Goal: Information Seeking & Learning: Learn about a topic

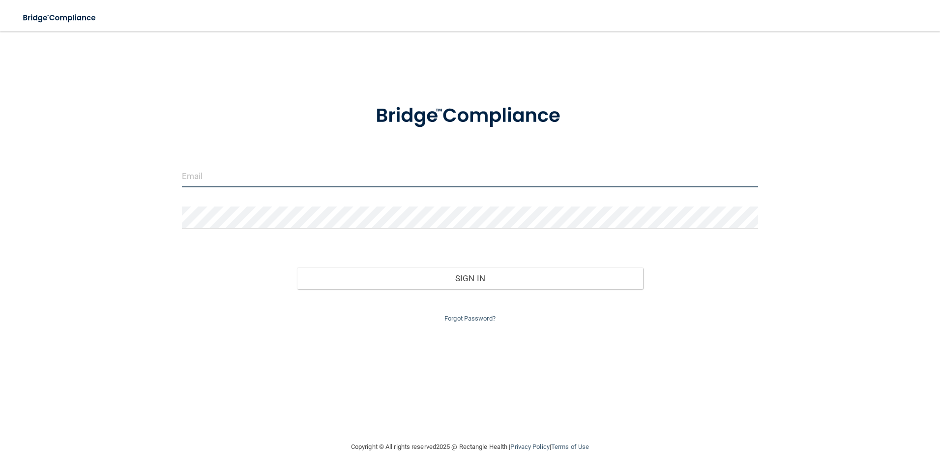
click at [264, 179] on input "email" at bounding box center [470, 176] width 577 height 22
type input "[EMAIL_ADDRESS][DOMAIN_NAME]"
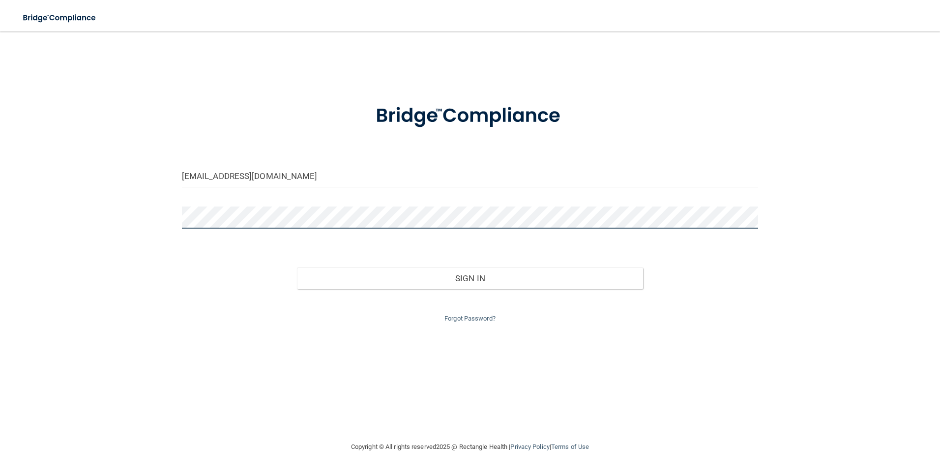
click at [297, 267] on button "Sign In" at bounding box center [470, 278] width 346 height 22
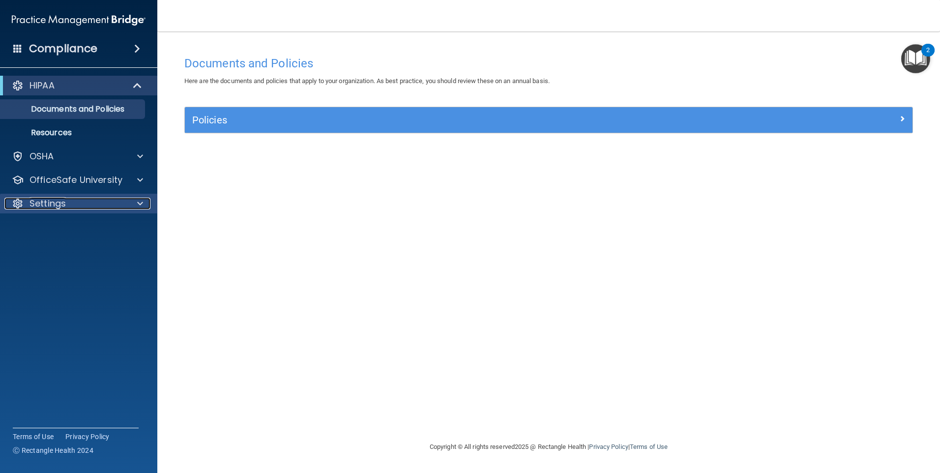
click at [50, 201] on p "Settings" at bounding box center [47, 204] width 36 height 12
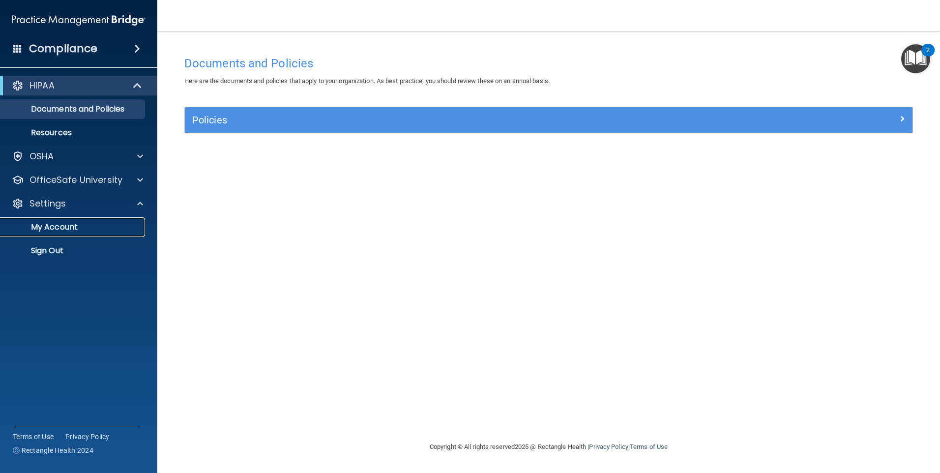
click at [58, 224] on p "My Account" at bounding box center [73, 227] width 134 height 10
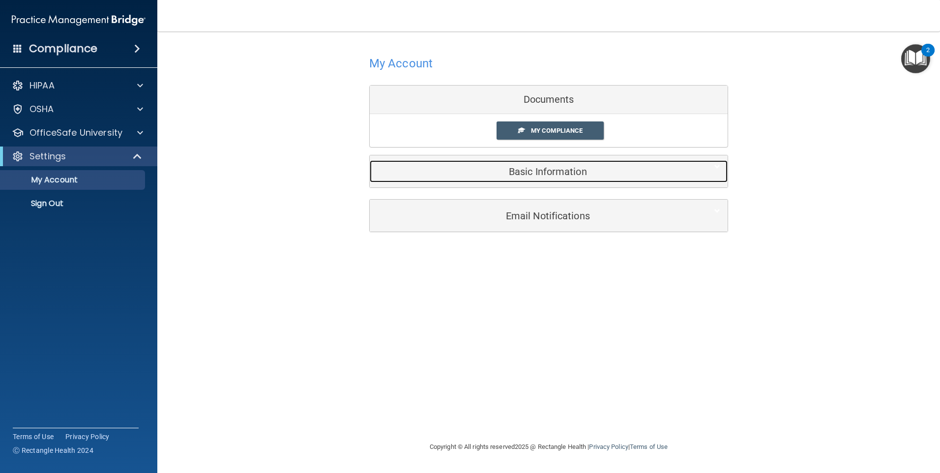
click at [555, 178] on div "Basic Information" at bounding box center [534, 171] width 328 height 22
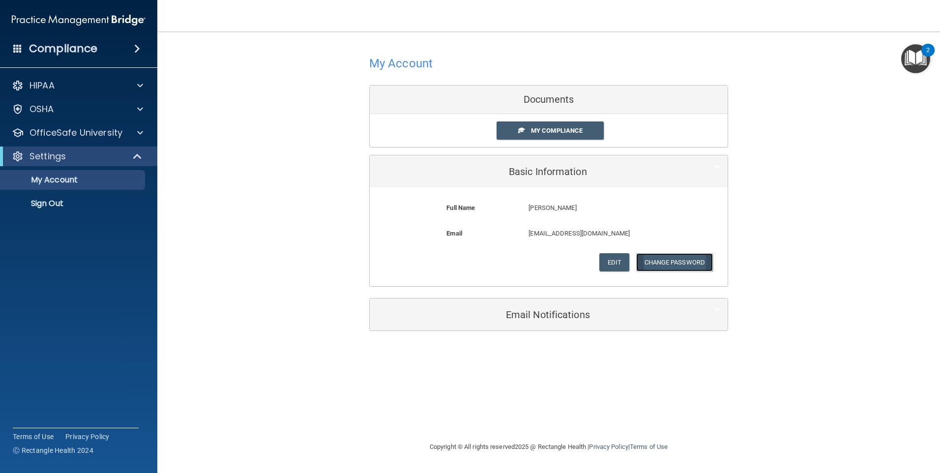
click at [662, 260] on button "Change Password" at bounding box center [674, 262] width 77 height 18
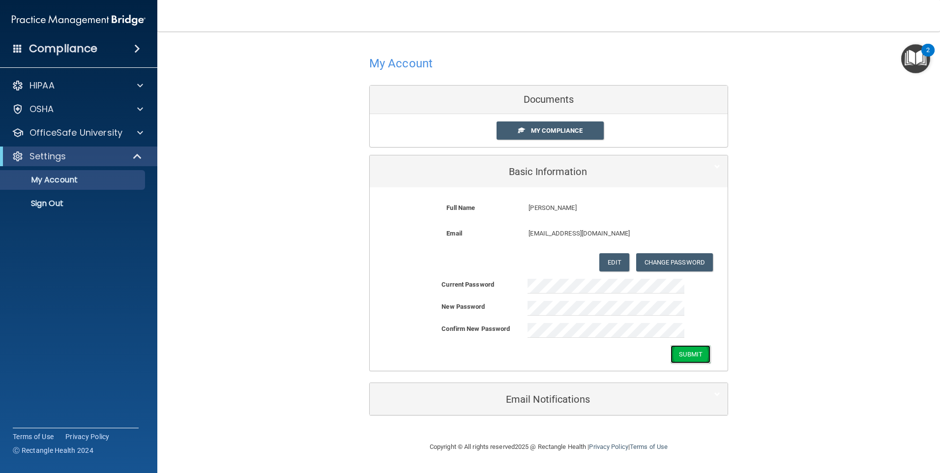
click at [691, 346] on button "Submit" at bounding box center [690, 354] width 40 height 18
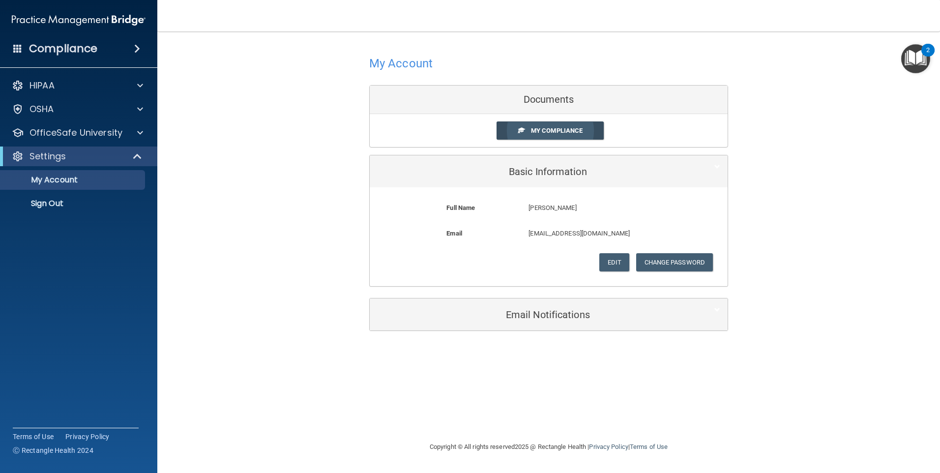
click at [586, 128] on link "My Compliance" at bounding box center [550, 130] width 108 height 18
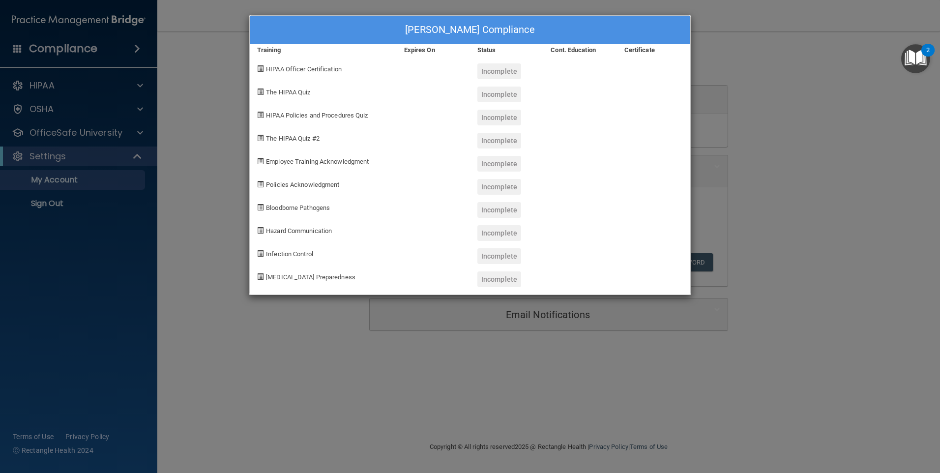
click at [774, 78] on div "[PERSON_NAME] Compliance Training Expires On Status Cont. Education Certificate…" at bounding box center [470, 236] width 940 height 473
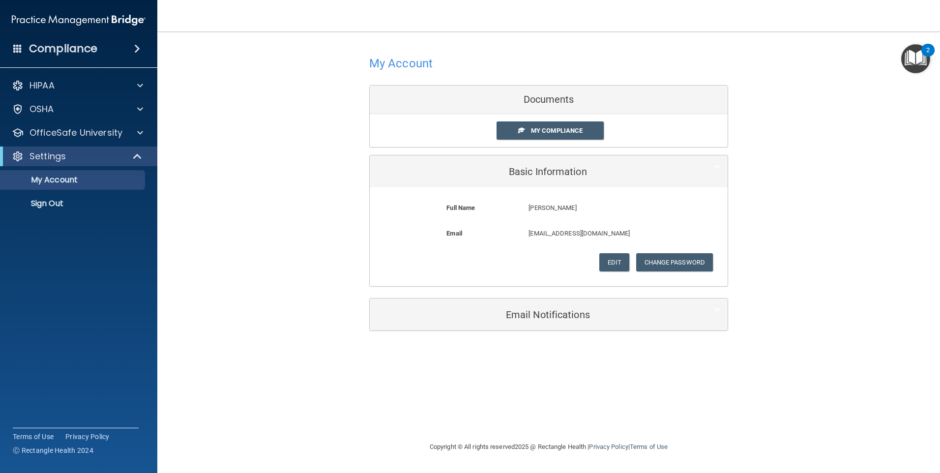
click at [917, 64] on img "Open Resource Center, 2 new notifications" at bounding box center [915, 58] width 29 height 29
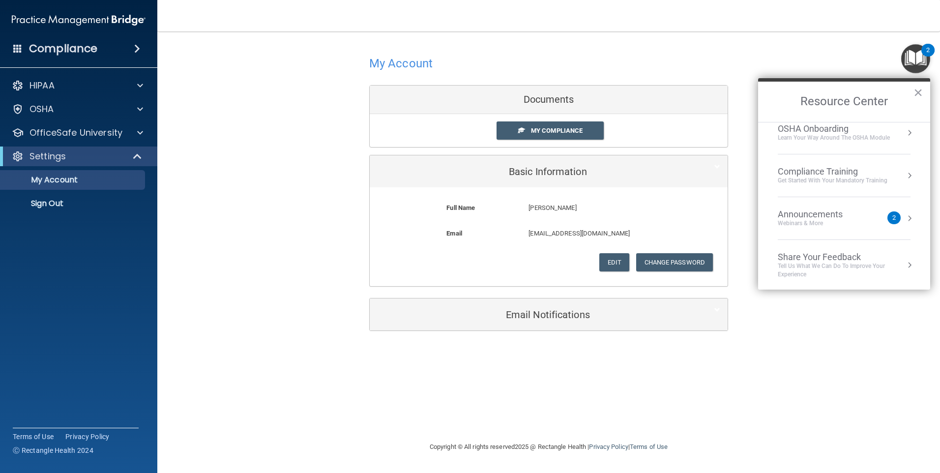
scroll to position [55, 0]
click at [836, 220] on div "Webinars & More" at bounding box center [820, 222] width 85 height 8
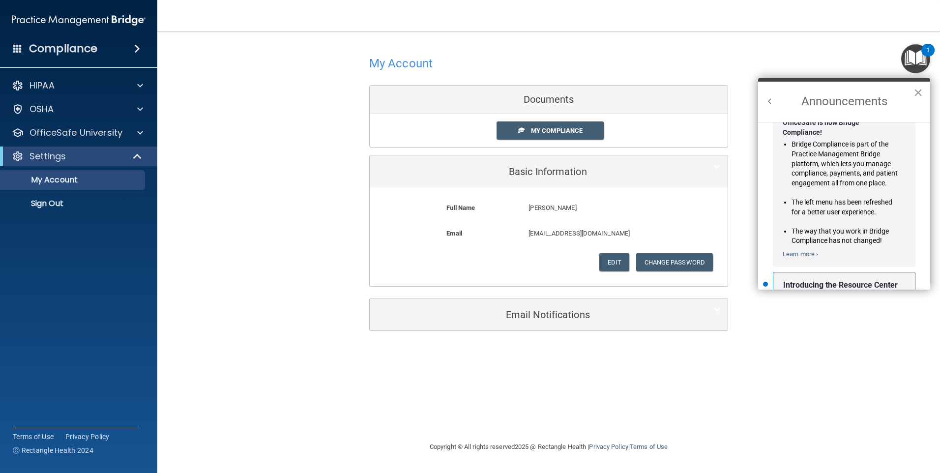
scroll to position [173, 0]
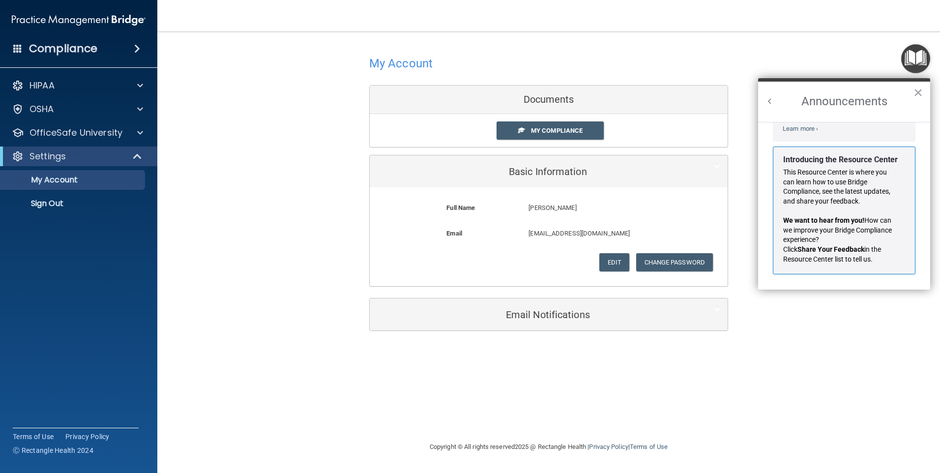
click at [770, 97] on button "Back to Resource Center Home" at bounding box center [770, 101] width 10 height 10
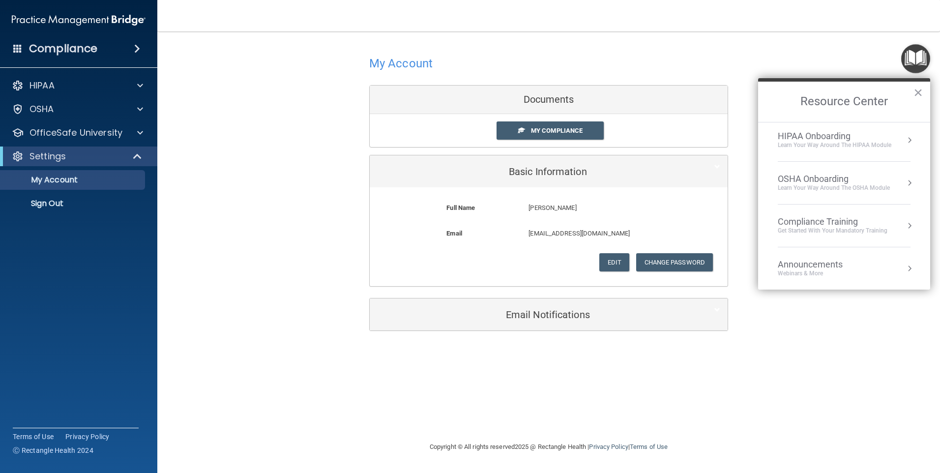
scroll to position [0, 0]
click at [918, 91] on button "×" at bounding box center [917, 93] width 9 height 16
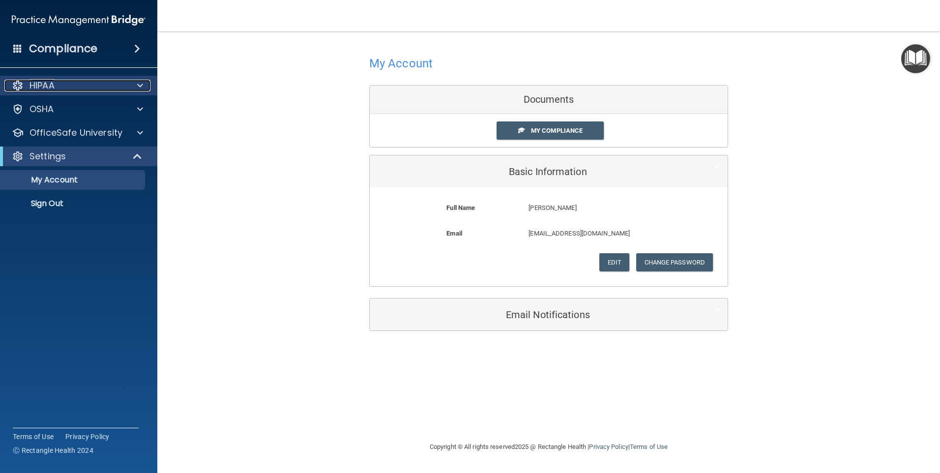
click at [66, 88] on div "HIPAA" at bounding box center [65, 86] width 122 height 12
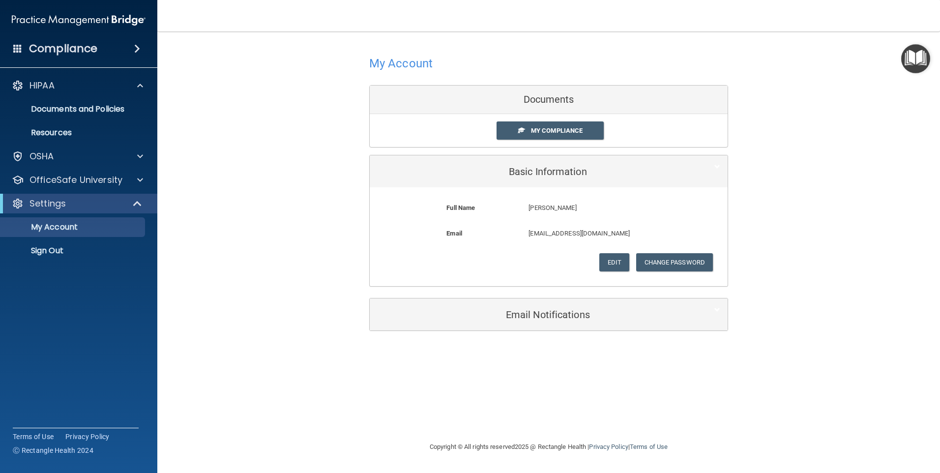
click at [817, 108] on div "My Account Documents My Compliance My Compliance My BAA Basic Information Full …" at bounding box center [548, 191] width 743 height 301
click at [117, 80] on div "HIPAA" at bounding box center [65, 86] width 122 height 12
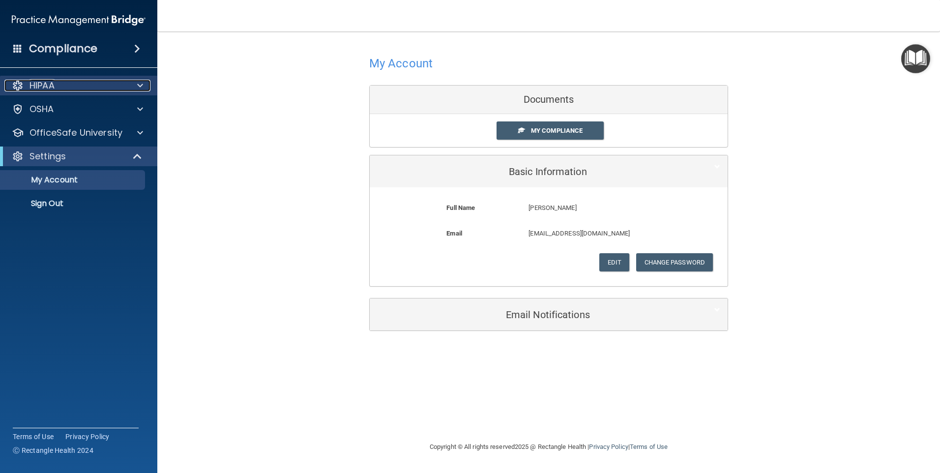
click at [115, 80] on div "HIPAA" at bounding box center [65, 86] width 122 height 12
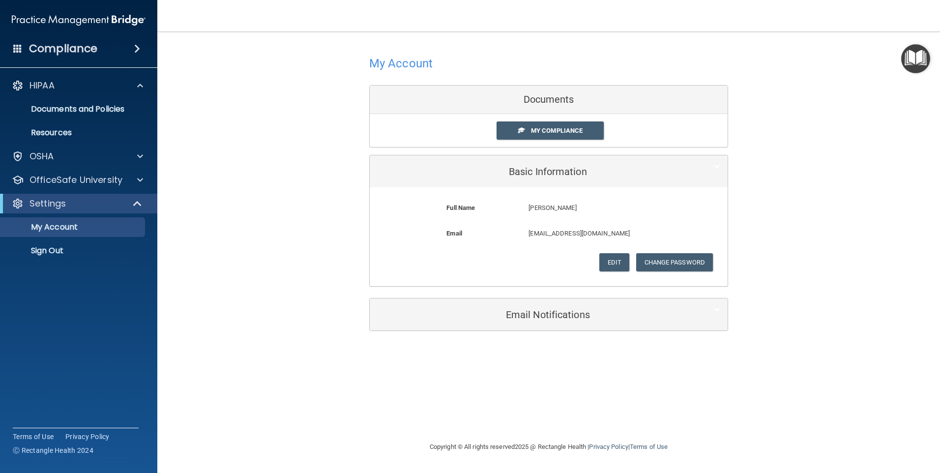
click at [915, 58] on img "Open Resource Center" at bounding box center [915, 58] width 29 height 29
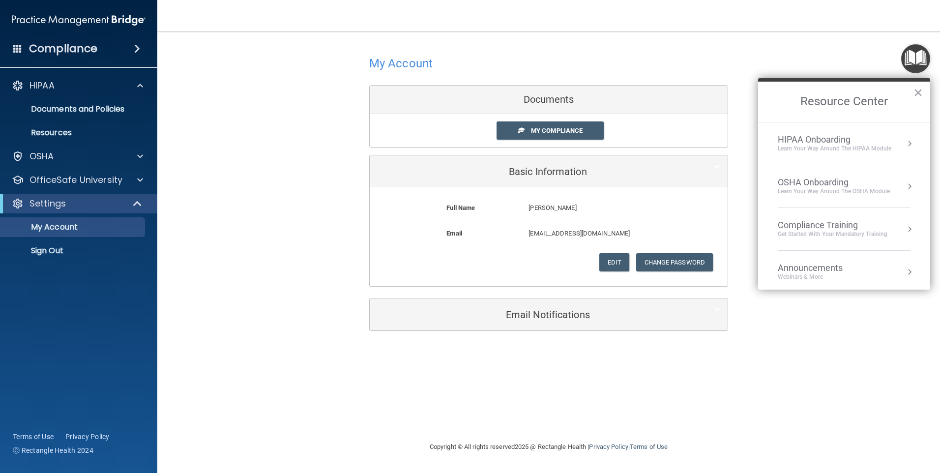
click at [840, 144] on div "HIPAA Onboarding" at bounding box center [835, 139] width 114 height 11
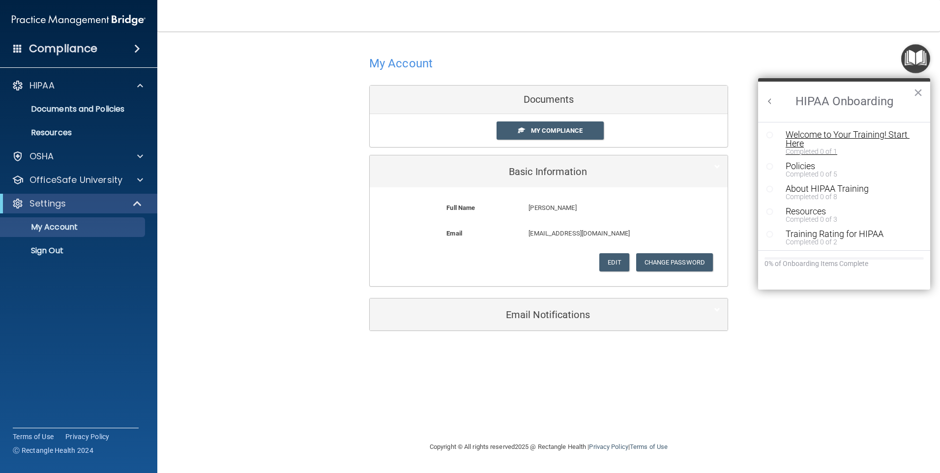
click at [793, 140] on div "Welcome to Your Training! Start Here" at bounding box center [847, 139] width 124 height 18
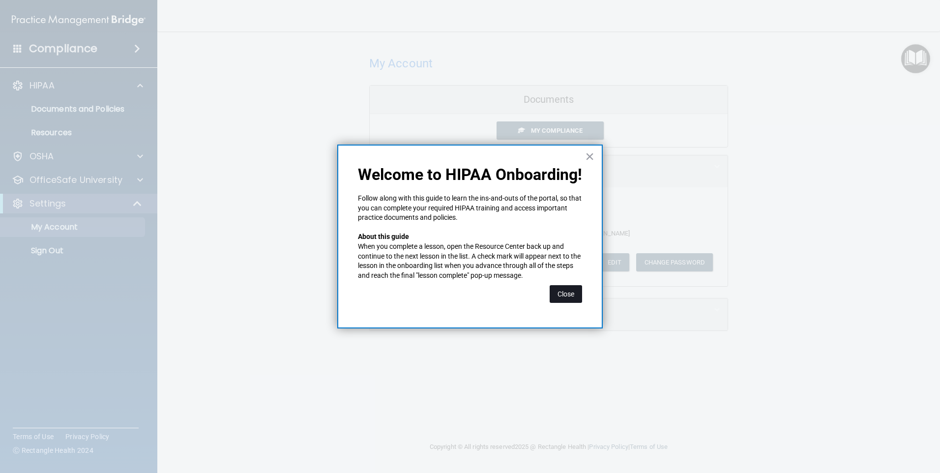
click at [563, 295] on button "Close" at bounding box center [565, 294] width 32 height 18
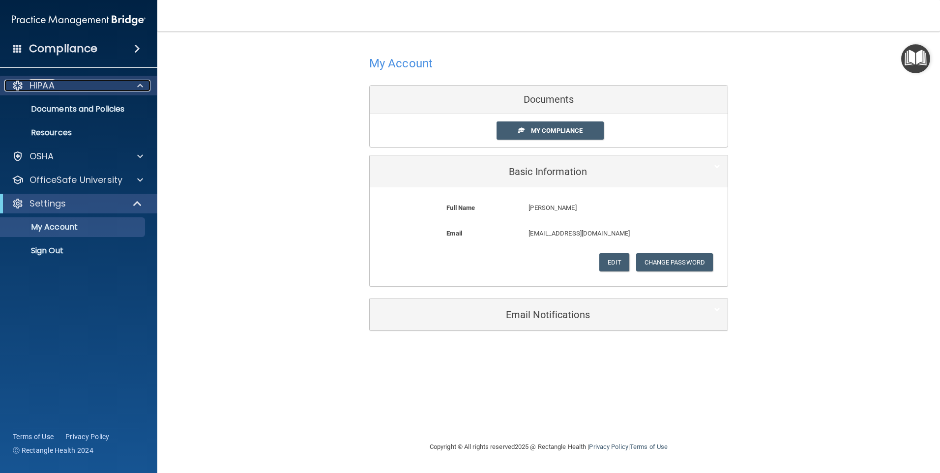
click at [78, 87] on div "HIPAA" at bounding box center [65, 86] width 122 height 12
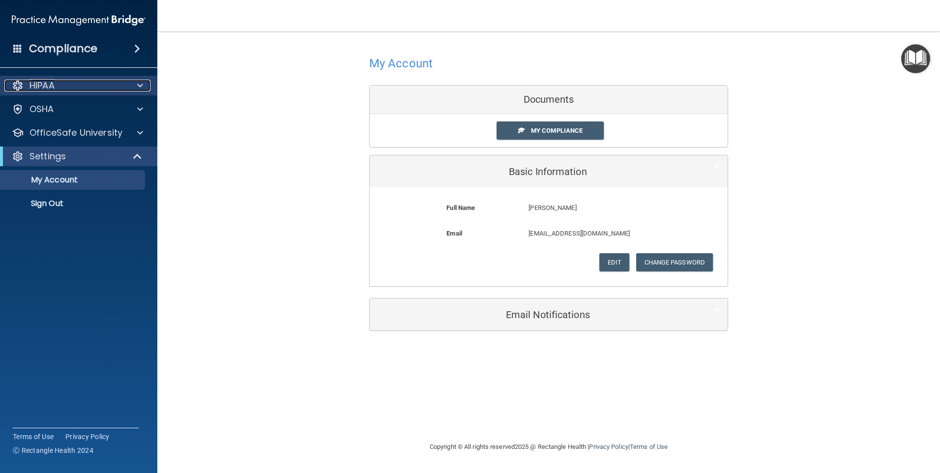
click at [78, 87] on div "HIPAA" at bounding box center [65, 86] width 122 height 12
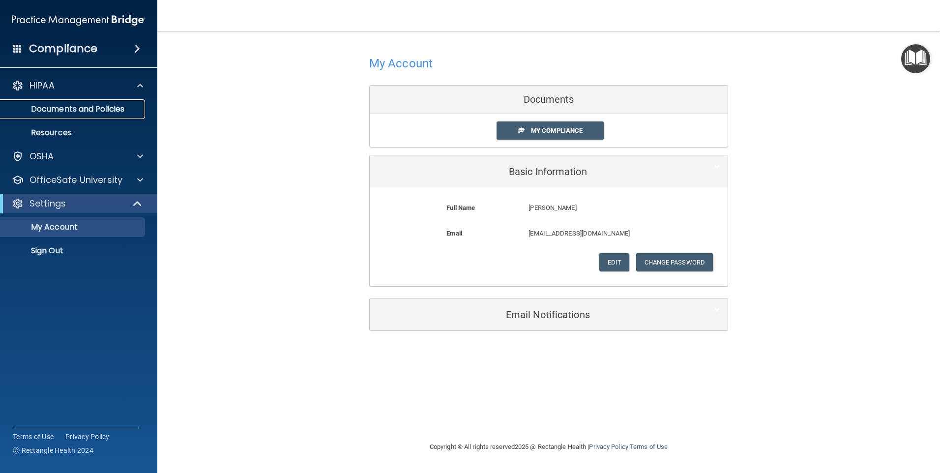
click at [76, 111] on p "Documents and Policies" at bounding box center [73, 109] width 134 height 10
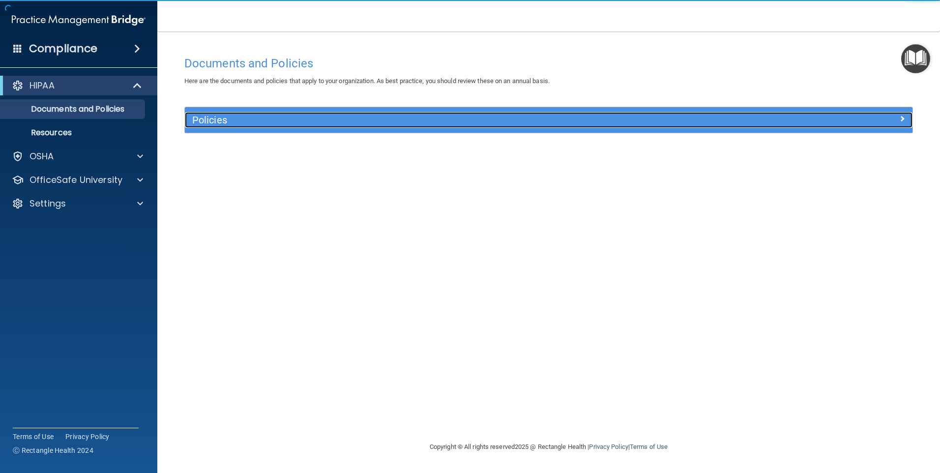
click at [293, 121] on h5 "Policies" at bounding box center [457, 120] width 531 height 11
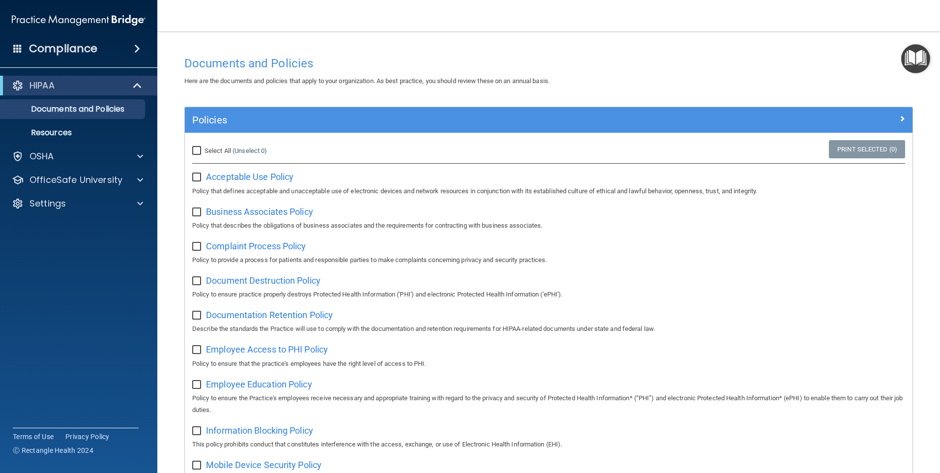
click at [200, 151] on input "Select All (Unselect 0) Unselect All" at bounding box center [197, 151] width 11 height 8
checkbox input "true"
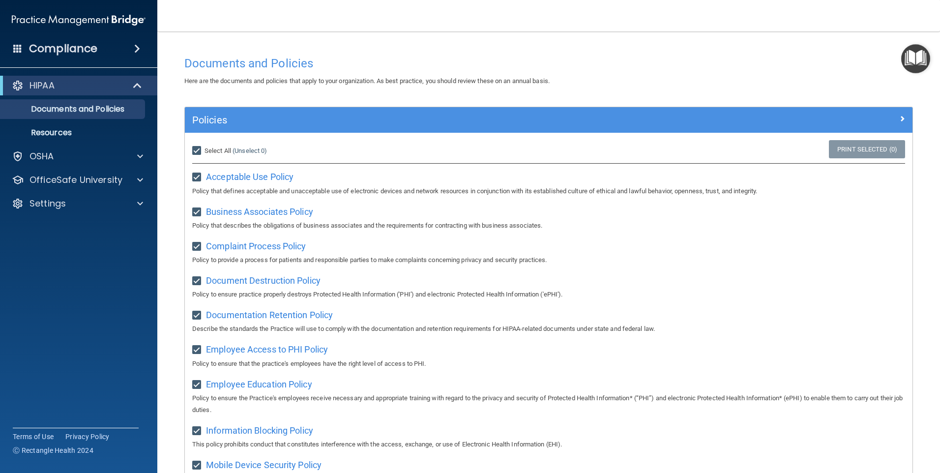
checkbox input "true"
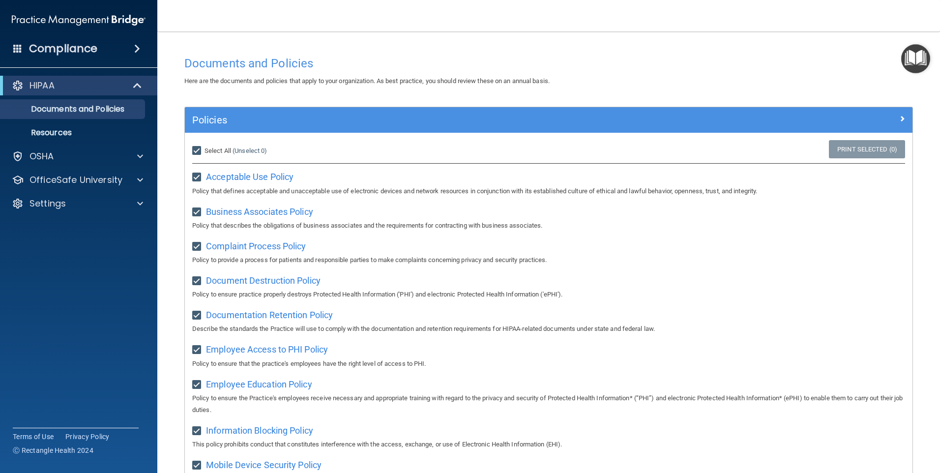
checkbox input "true"
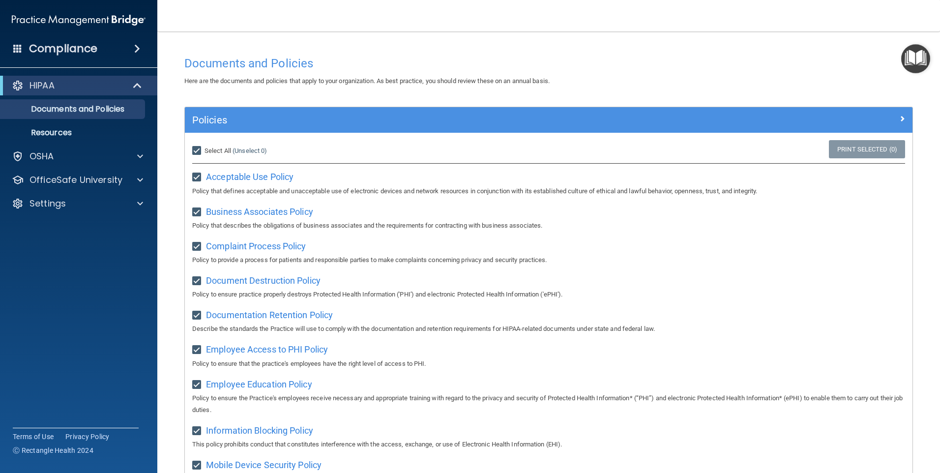
checkbox input "true"
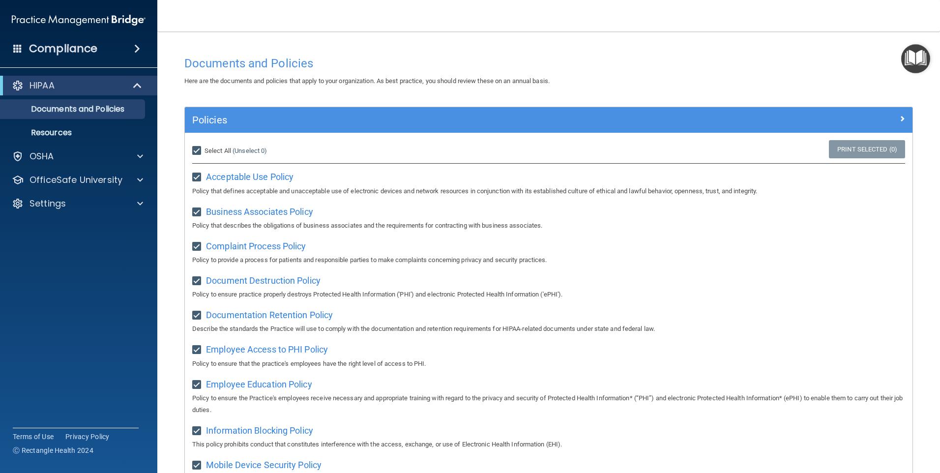
checkbox input "true"
click at [912, 66] on img "Open Resource Center" at bounding box center [915, 58] width 29 height 29
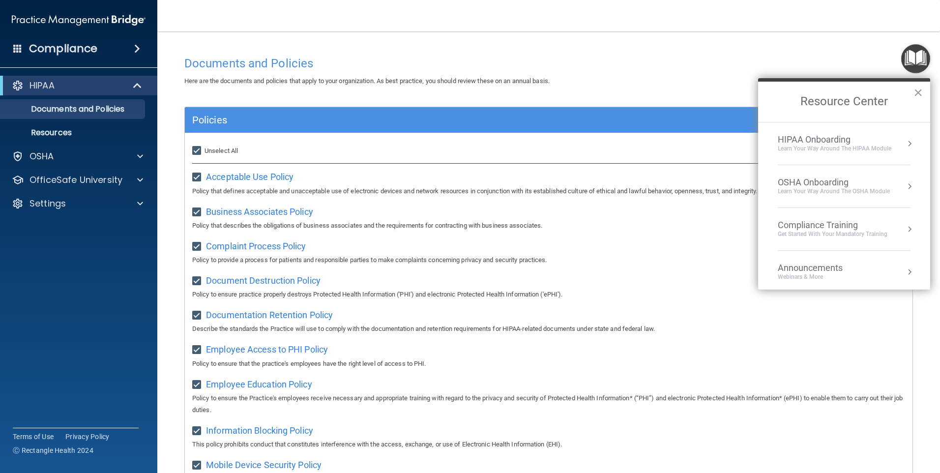
click at [837, 145] on div "Learn Your Way around the HIPAA module" at bounding box center [835, 148] width 114 height 8
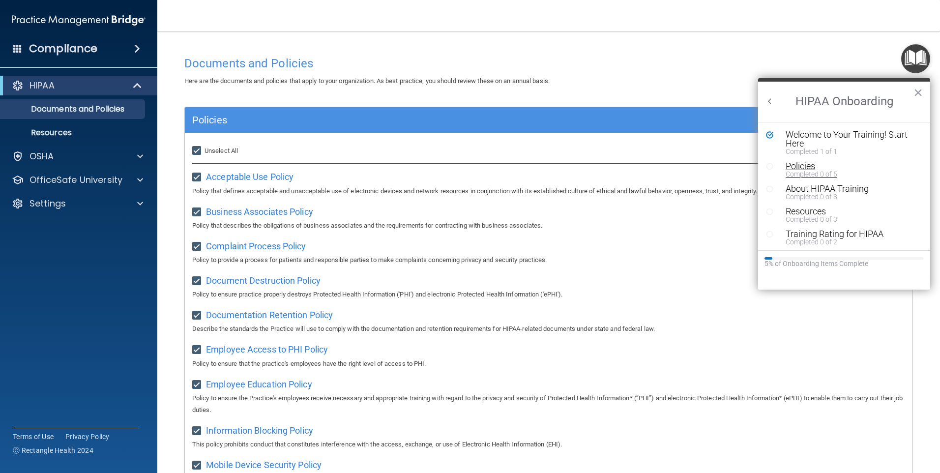
click at [801, 167] on div "Policies" at bounding box center [847, 166] width 124 height 9
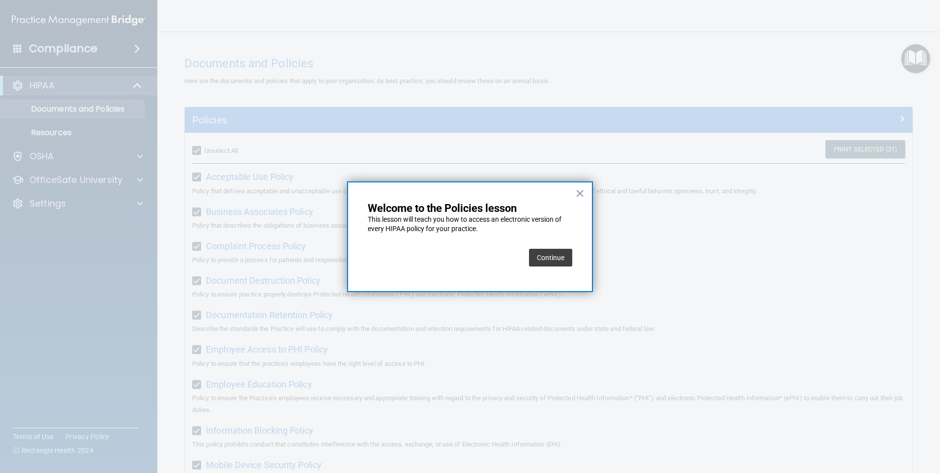
click at [550, 259] on button "Continue" at bounding box center [550, 258] width 43 height 18
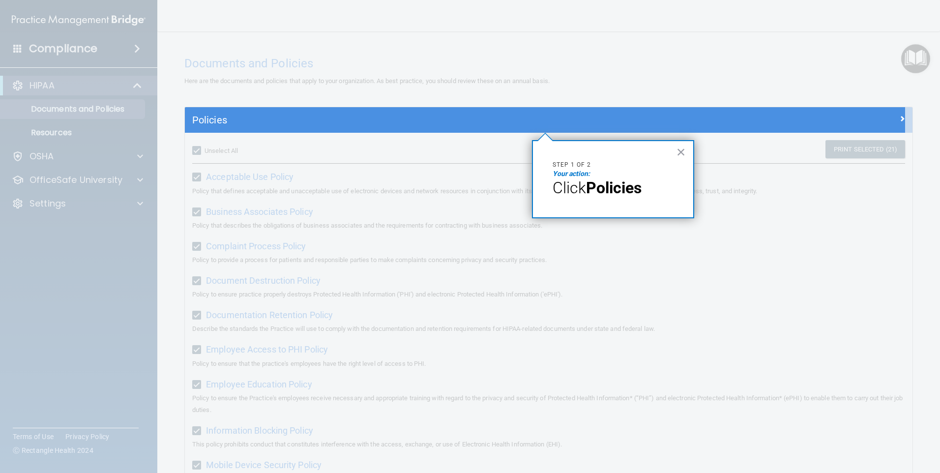
click at [602, 188] on strong "Policies" at bounding box center [614, 187] width 56 height 19
click at [562, 176] on em "Your action:" at bounding box center [570, 174] width 37 height 8
drag, startPoint x: 680, startPoint y: 151, endPoint x: 604, endPoint y: 141, distance: 76.8
click at [680, 151] on button "×" at bounding box center [680, 152] width 9 height 16
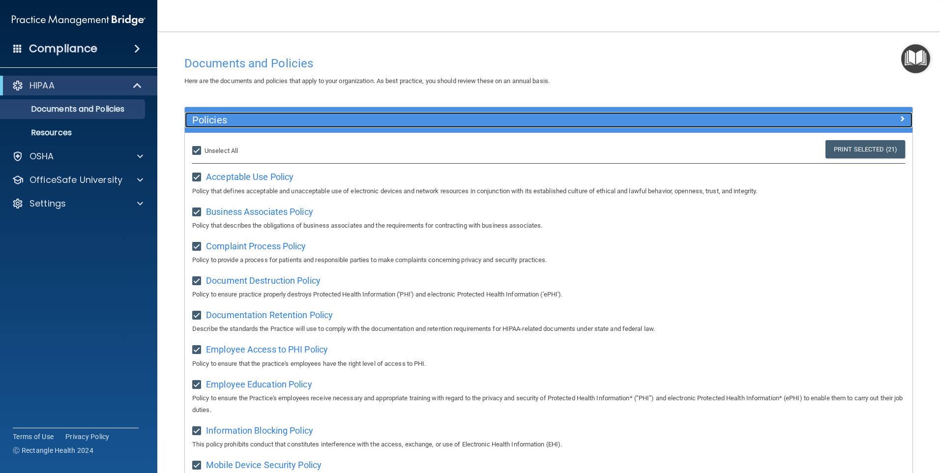
click at [521, 124] on h5 "Policies" at bounding box center [457, 120] width 531 height 11
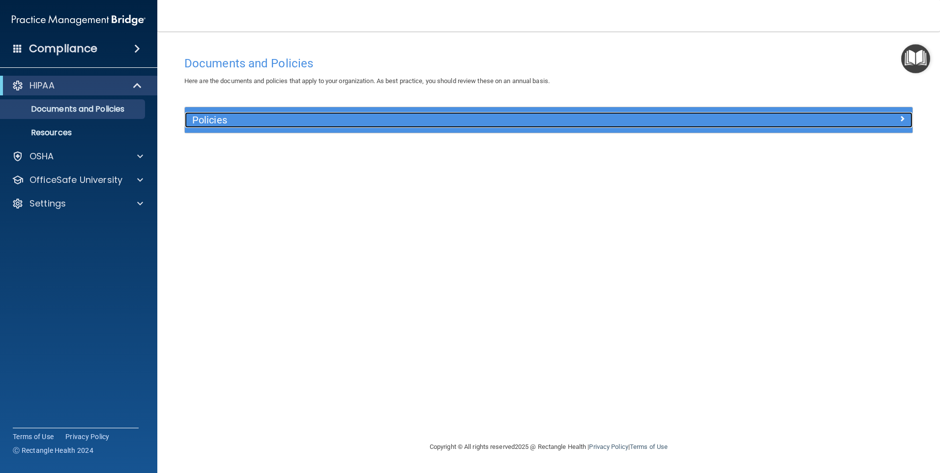
click at [521, 124] on h5 "Policies" at bounding box center [457, 120] width 531 height 11
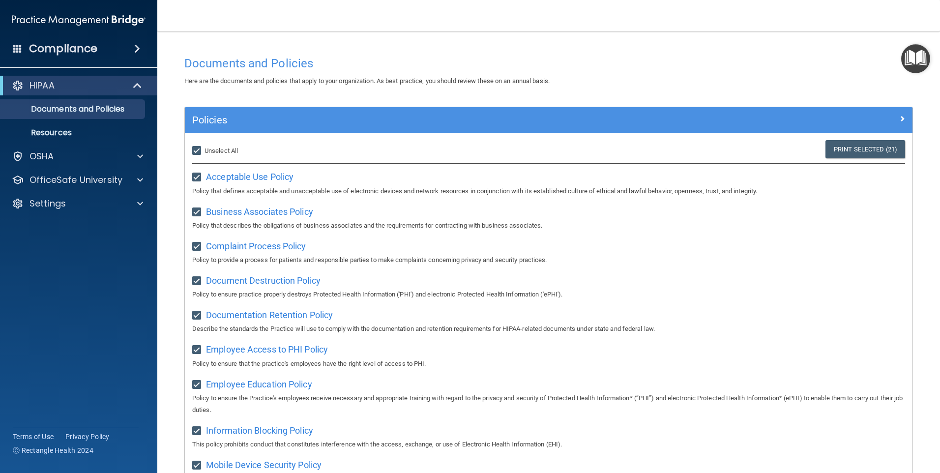
click at [914, 65] on img "Open Resource Center" at bounding box center [915, 58] width 29 height 29
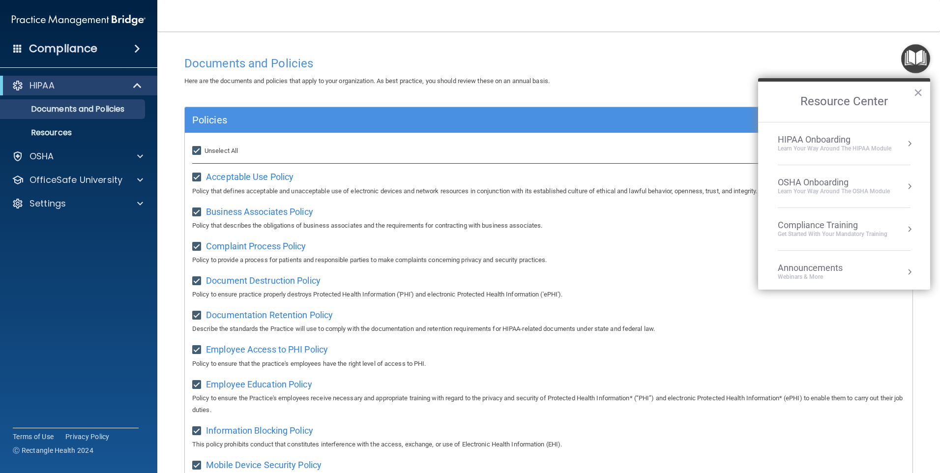
click at [828, 132] on li "HIPAA Onboarding Learn Your Way around the HIPAA module" at bounding box center [844, 143] width 133 height 43
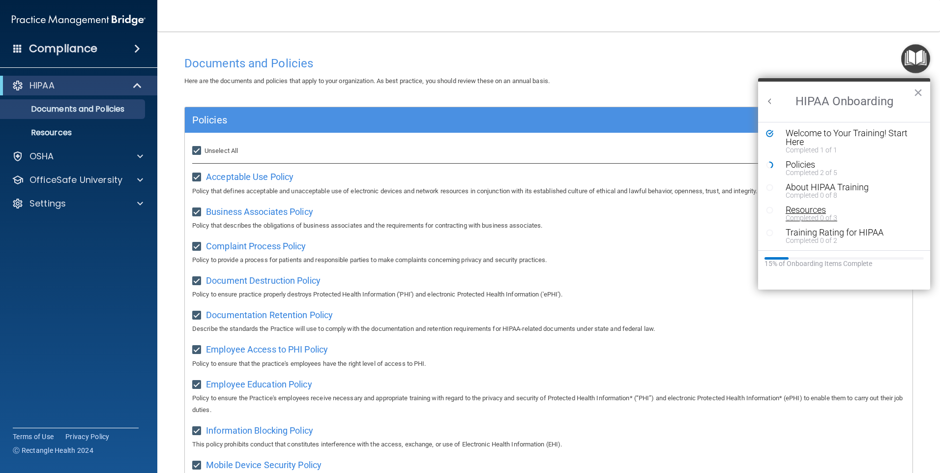
scroll to position [2, 0]
click at [797, 160] on div "Policies" at bounding box center [847, 164] width 124 height 9
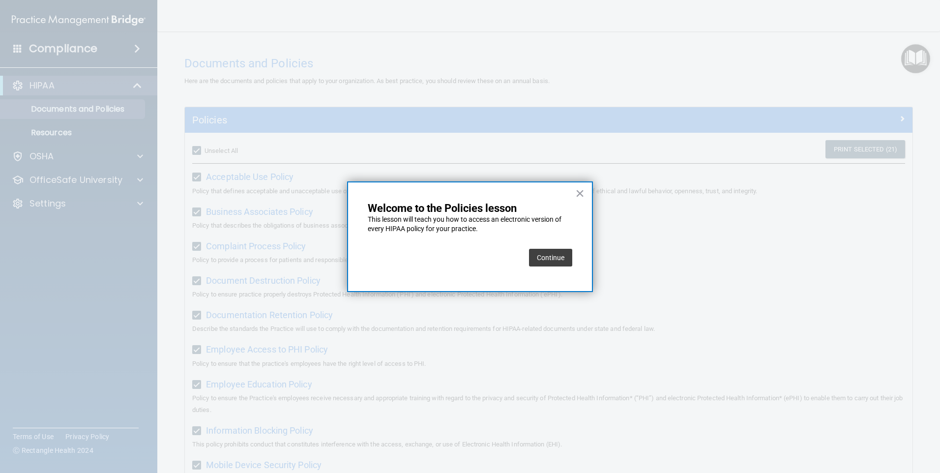
click at [551, 255] on button "Continue" at bounding box center [550, 258] width 43 height 18
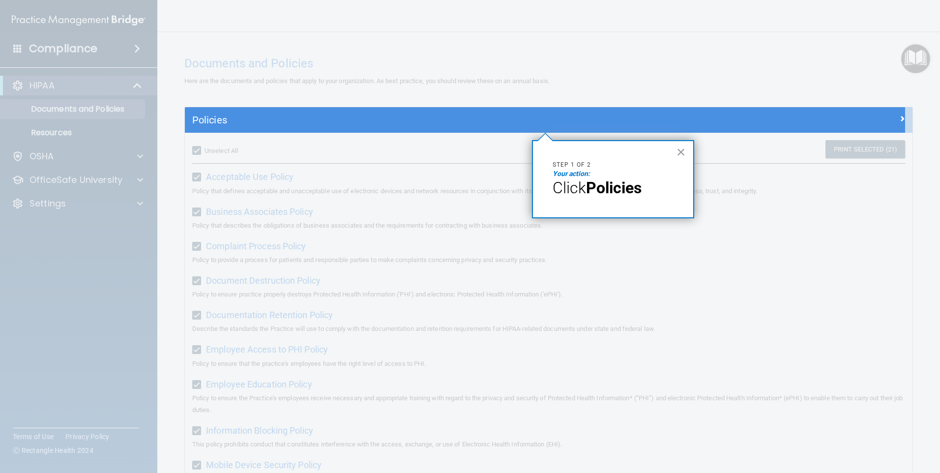
click at [569, 173] on em "Your action:" at bounding box center [570, 174] width 37 height 8
drag, startPoint x: 680, startPoint y: 151, endPoint x: 655, endPoint y: 154, distance: 25.2
click at [679, 151] on button "×" at bounding box center [680, 152] width 9 height 16
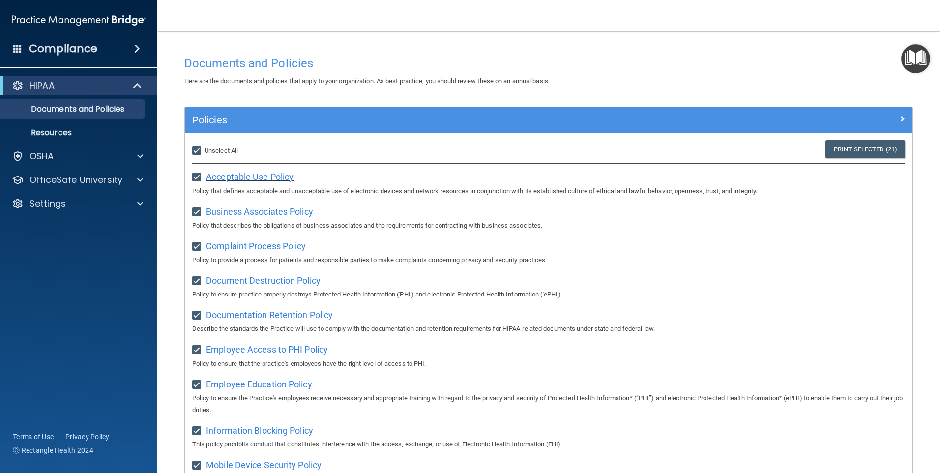
click at [269, 175] on span "Acceptable Use Policy" at bounding box center [249, 177] width 87 height 10
click at [296, 210] on span "Business Associates Policy" at bounding box center [259, 211] width 107 height 10
click at [282, 246] on span "Complaint Process Policy" at bounding box center [256, 246] width 100 height 10
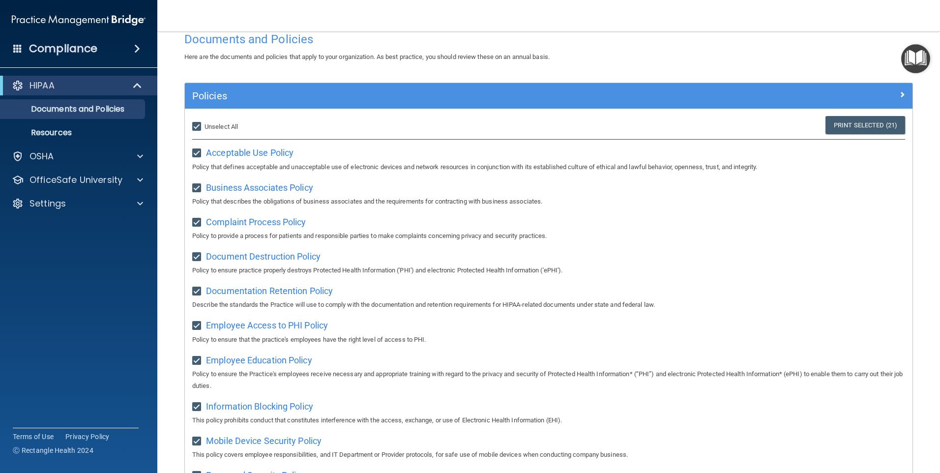
scroll to position [98, 0]
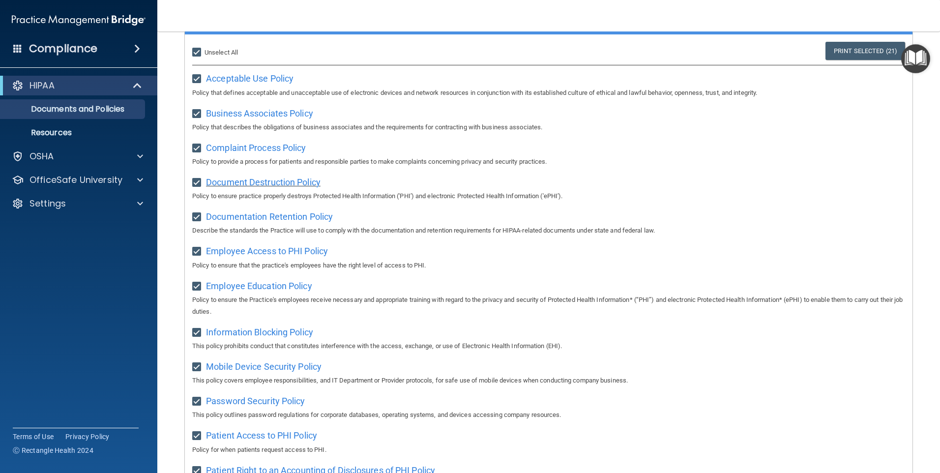
click at [284, 184] on span "Document Destruction Policy" at bounding box center [263, 182] width 115 height 10
click at [300, 215] on span "Documentation Retention Policy" at bounding box center [269, 216] width 127 height 10
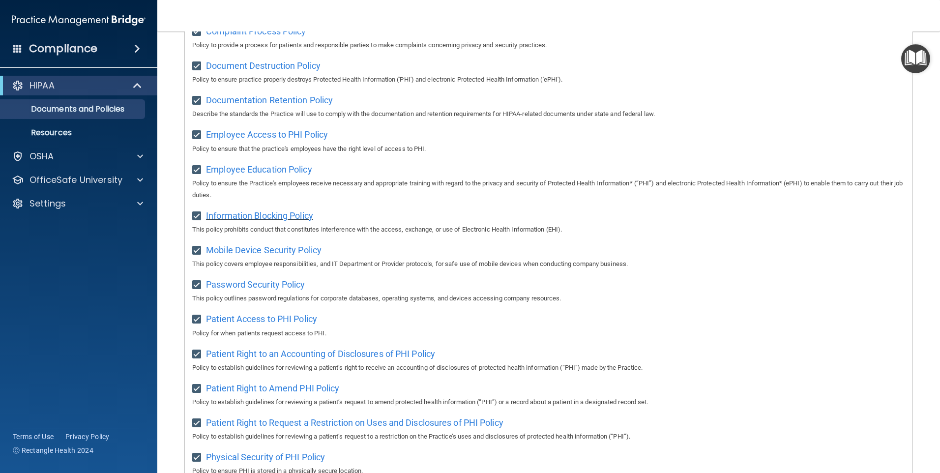
scroll to position [246, 0]
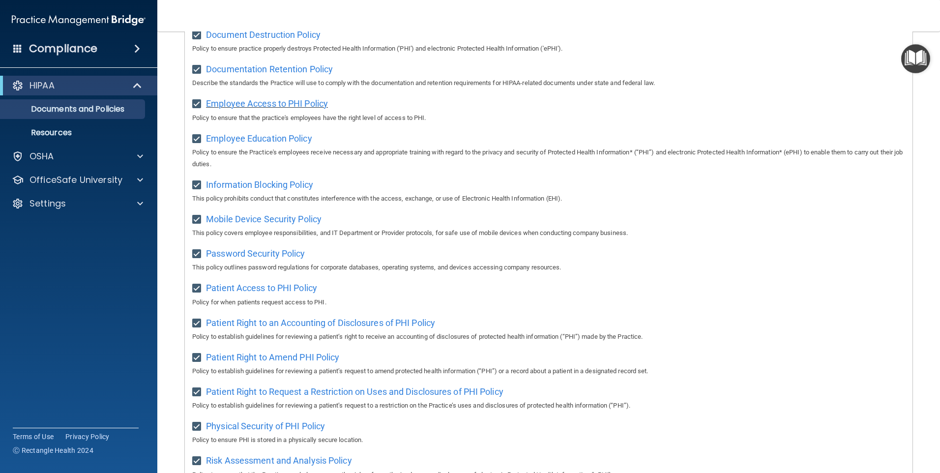
click at [283, 101] on span "Employee Access to PHI Policy" at bounding box center [267, 103] width 122 height 10
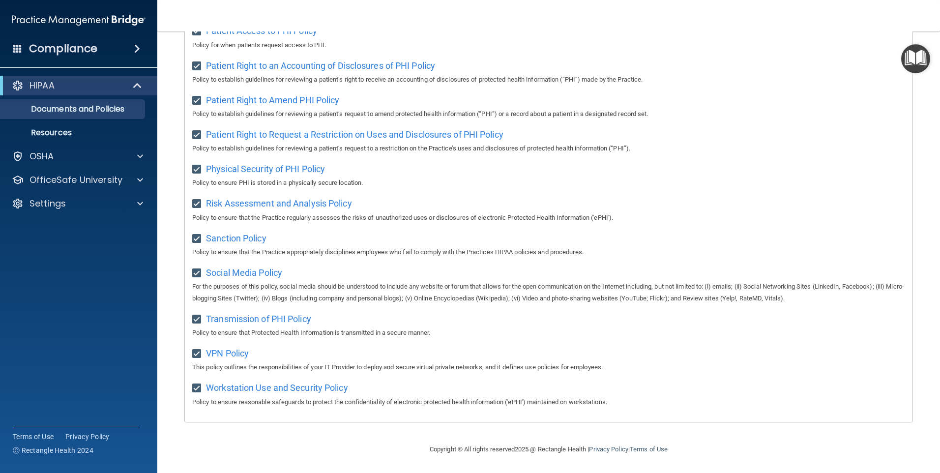
scroll to position [513, 0]
click at [918, 62] on img "Open Resource Center" at bounding box center [915, 58] width 29 height 29
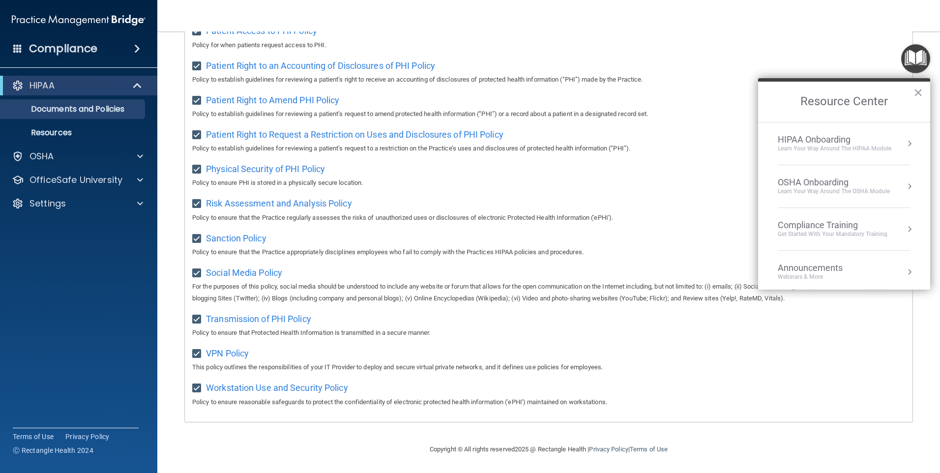
click at [840, 149] on div "Learn Your Way around the HIPAA module" at bounding box center [835, 148] width 114 height 8
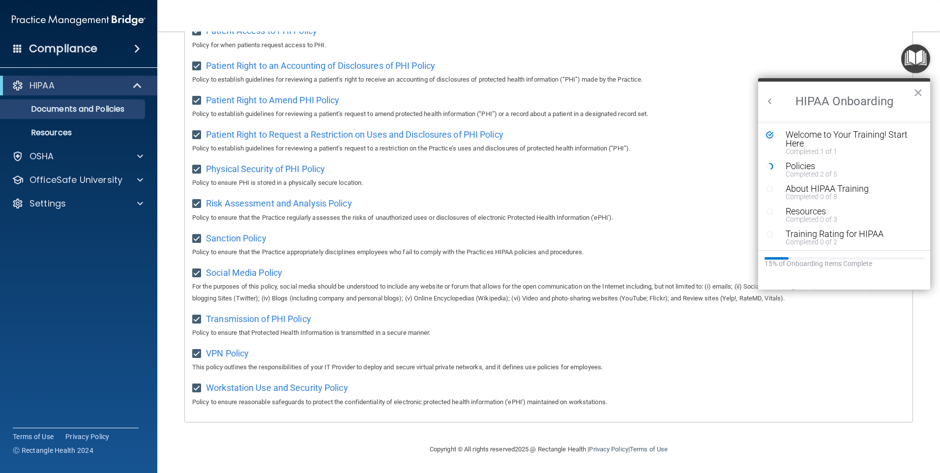
scroll to position [0, 0]
click at [815, 164] on div "Policies" at bounding box center [847, 166] width 124 height 9
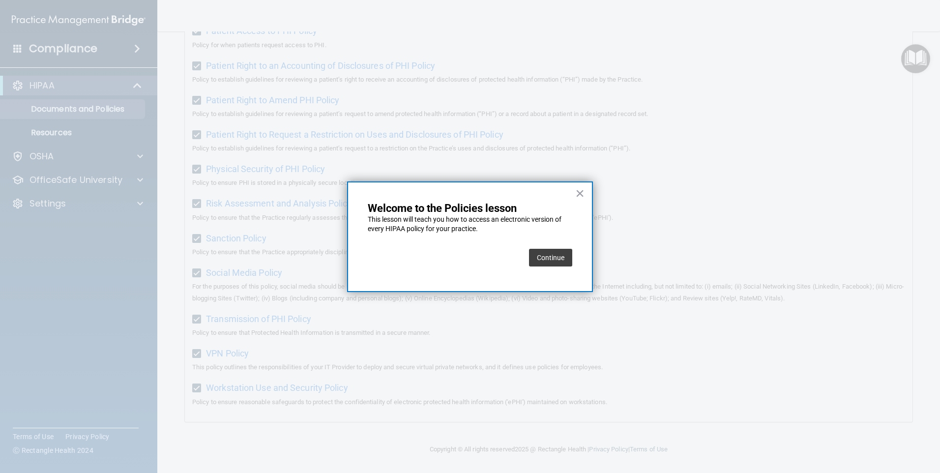
click at [551, 260] on button "Continue" at bounding box center [550, 258] width 43 height 18
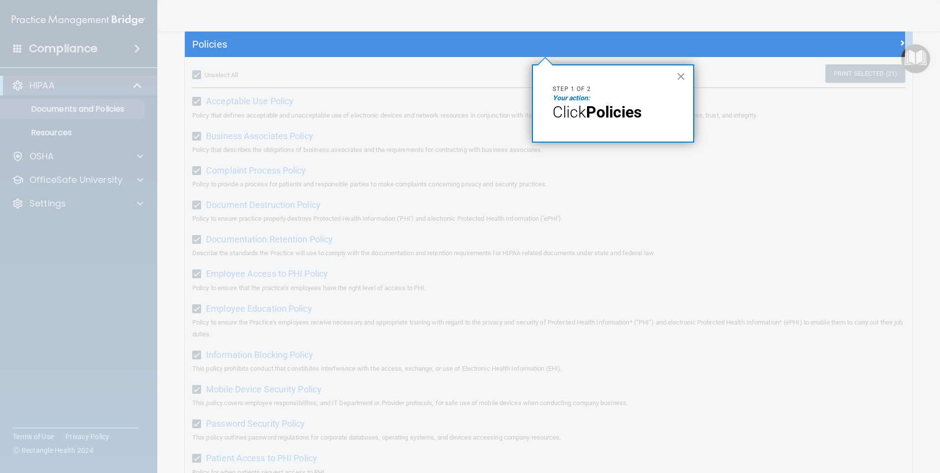
click at [606, 103] on strong "Policies" at bounding box center [614, 112] width 56 height 19
click at [581, 97] on em "Your action:" at bounding box center [570, 98] width 37 height 8
click at [678, 76] on button "×" at bounding box center [680, 76] width 9 height 16
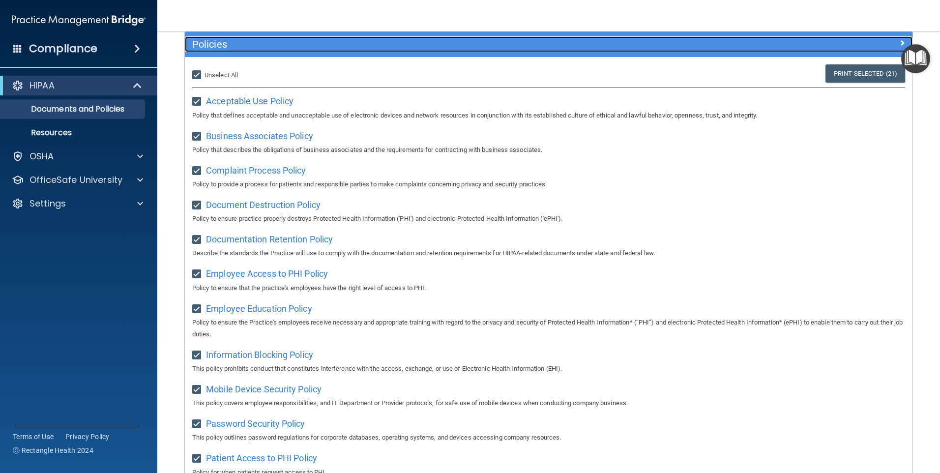
click at [631, 49] on h5 "Policies" at bounding box center [457, 44] width 531 height 11
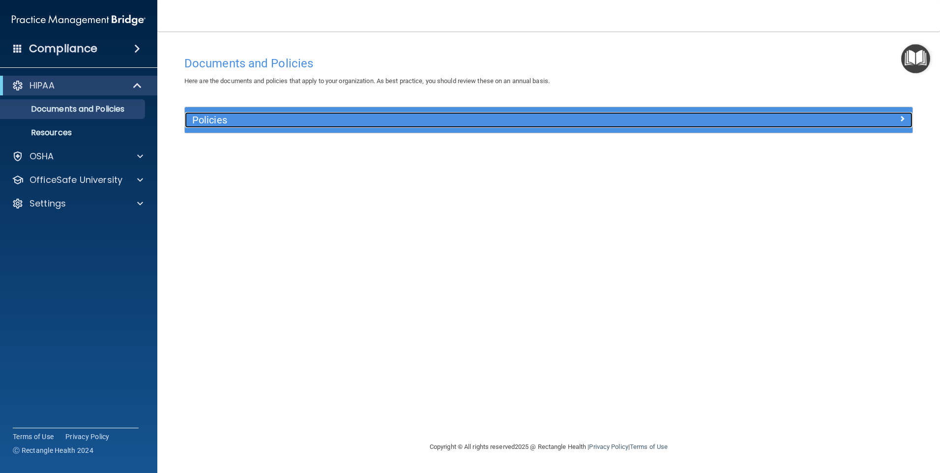
scroll to position [0, 0]
click at [605, 124] on h5 "Policies" at bounding box center [457, 120] width 531 height 11
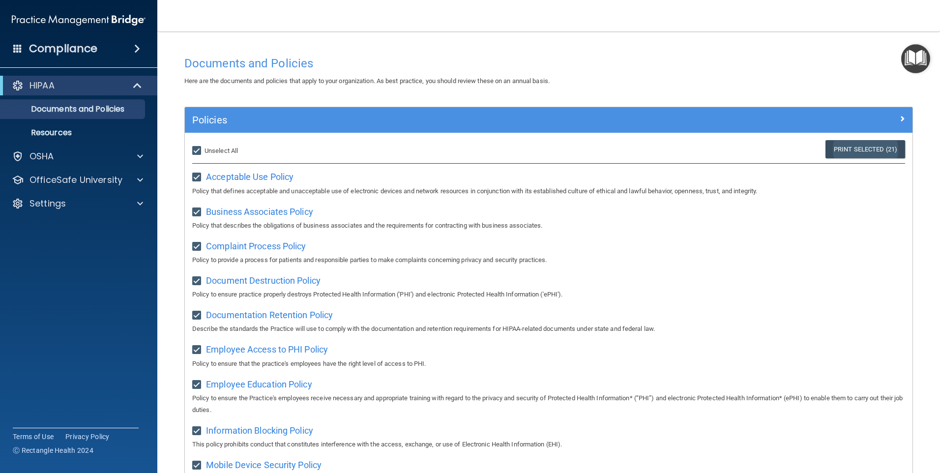
click at [852, 152] on link "Print Selected (21)" at bounding box center [865, 149] width 80 height 18
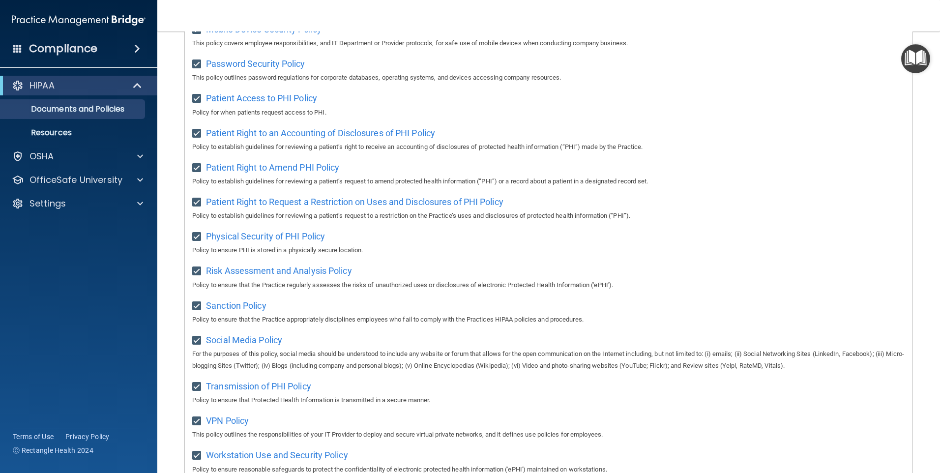
scroll to position [513, 0]
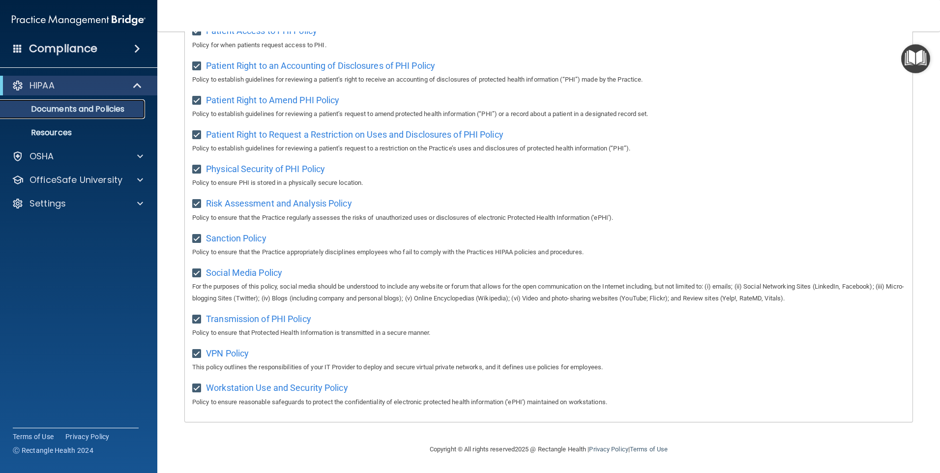
click at [92, 112] on p "Documents and Policies" at bounding box center [73, 109] width 134 height 10
click at [90, 137] on p "Resources" at bounding box center [73, 133] width 134 height 10
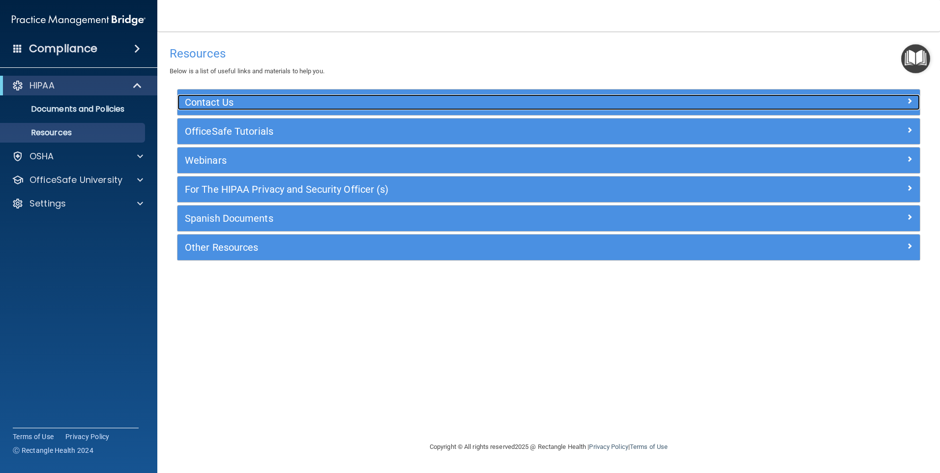
click at [304, 94] on div "Contact Us" at bounding box center [455, 102] width 557 height 16
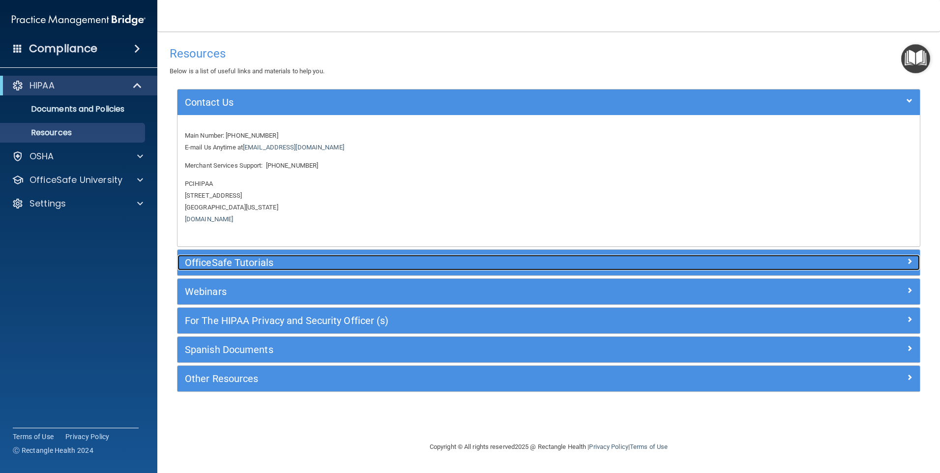
click at [265, 260] on h5 "OfficeSafe Tutorials" at bounding box center [456, 262] width 542 height 11
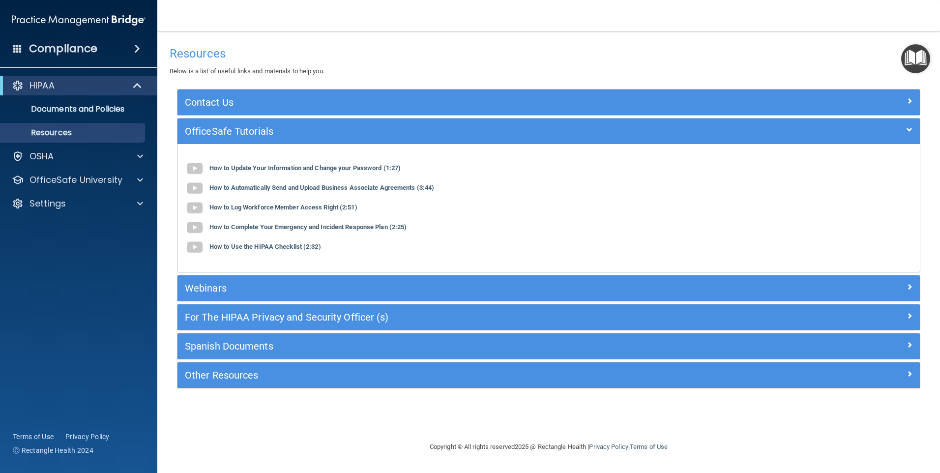
click at [922, 58] on img "Open Resource Center" at bounding box center [915, 58] width 29 height 29
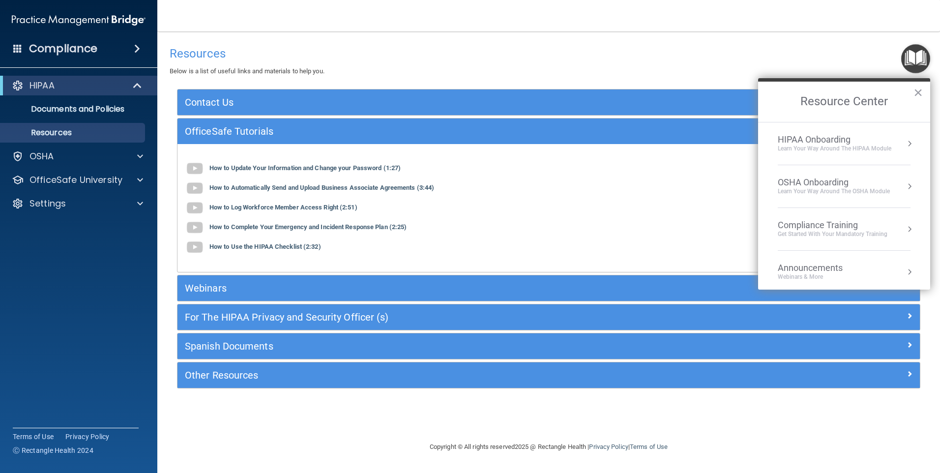
click at [848, 142] on div "HIPAA Onboarding" at bounding box center [835, 139] width 114 height 11
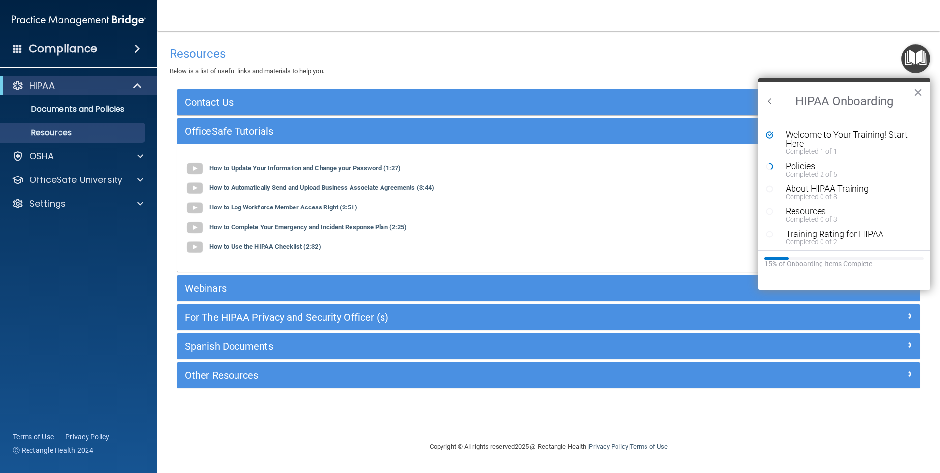
scroll to position [2, 0]
click at [807, 169] on div "Completed 2 of 5" at bounding box center [847, 172] width 124 height 7
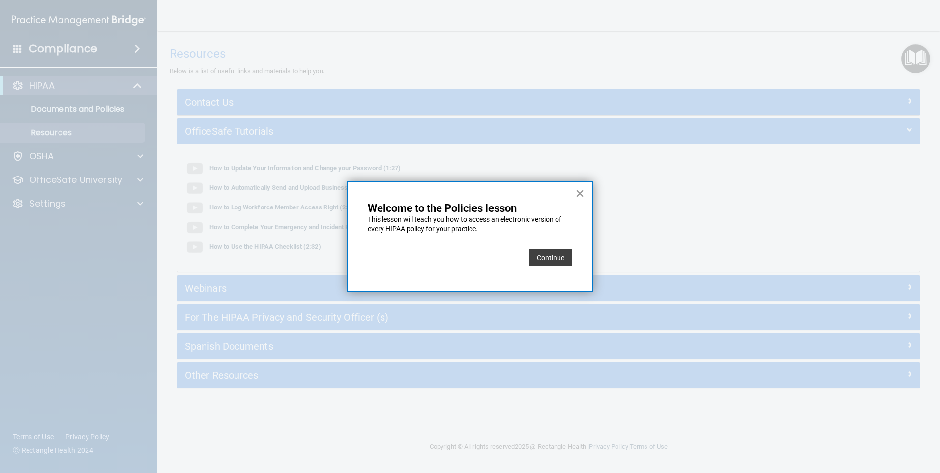
click at [578, 195] on button "×" at bounding box center [579, 193] width 9 height 16
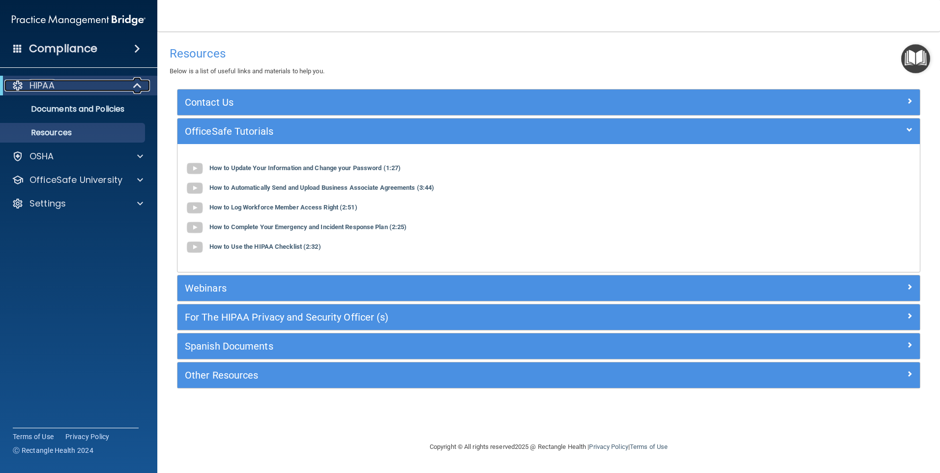
click at [77, 86] on div "HIPAA" at bounding box center [64, 86] width 121 height 12
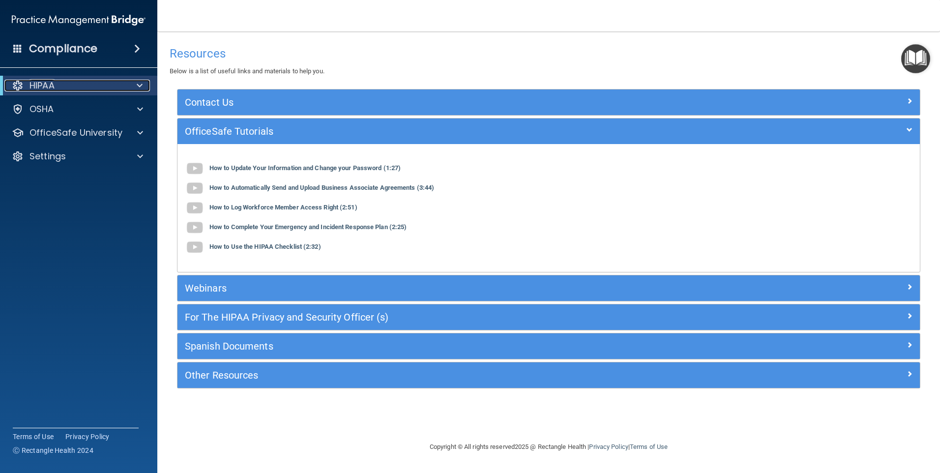
click at [80, 87] on div "HIPAA" at bounding box center [64, 86] width 121 height 12
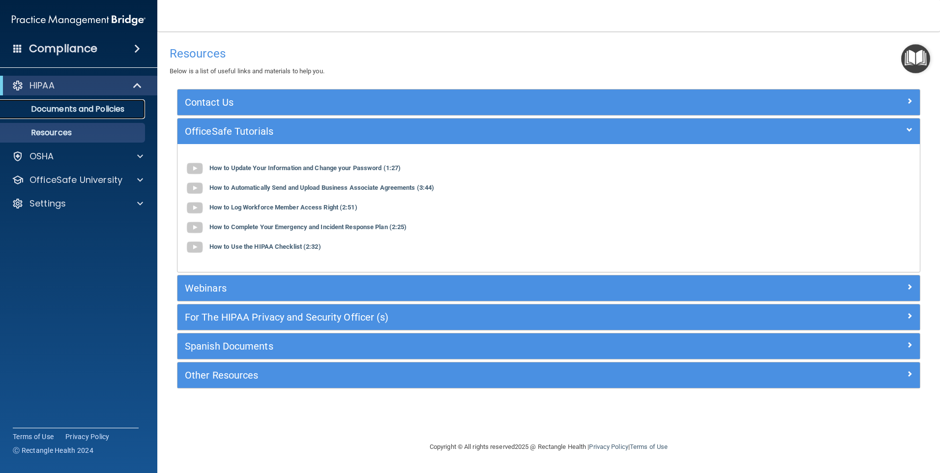
click at [70, 113] on p "Documents and Policies" at bounding box center [73, 109] width 134 height 10
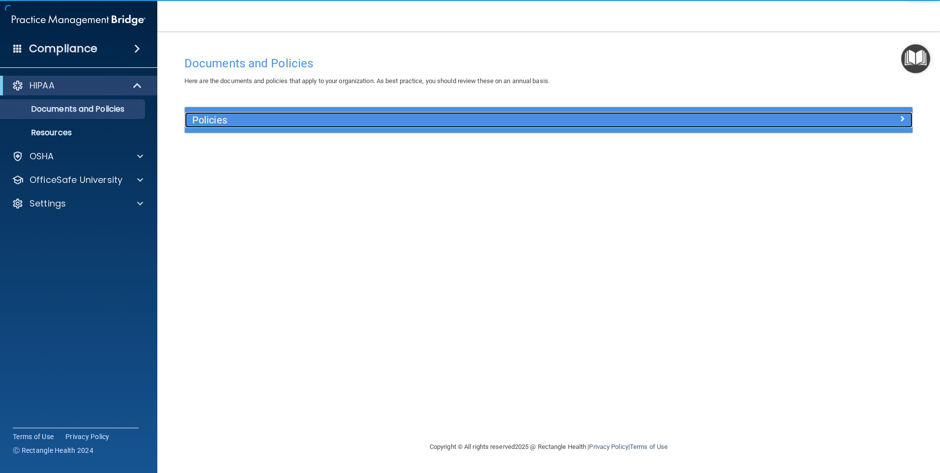
click at [284, 116] on h5 "Policies" at bounding box center [457, 120] width 531 height 11
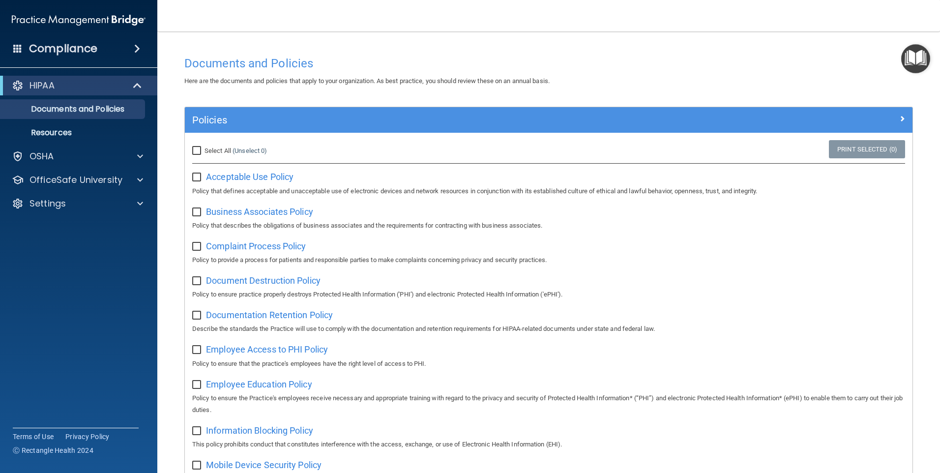
click at [198, 153] on input "Select All (Unselect 0) Unselect All" at bounding box center [197, 151] width 11 height 8
checkbox input "true"
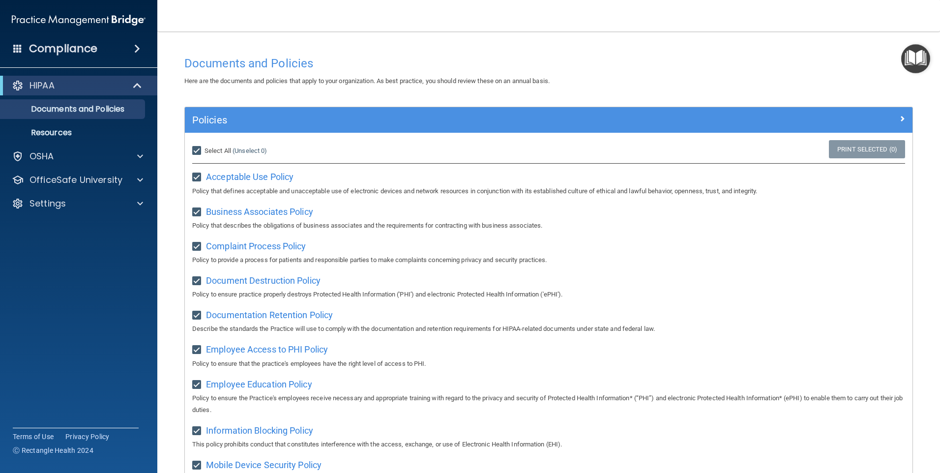
checkbox input "true"
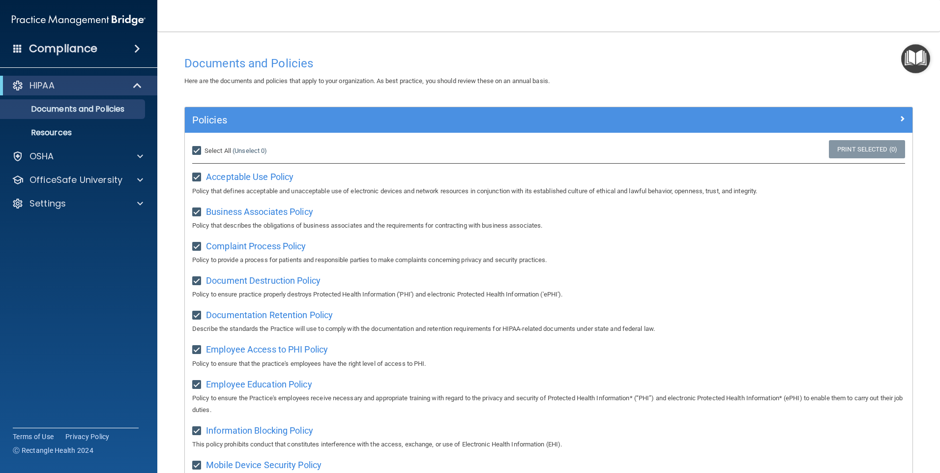
checkbox input "true"
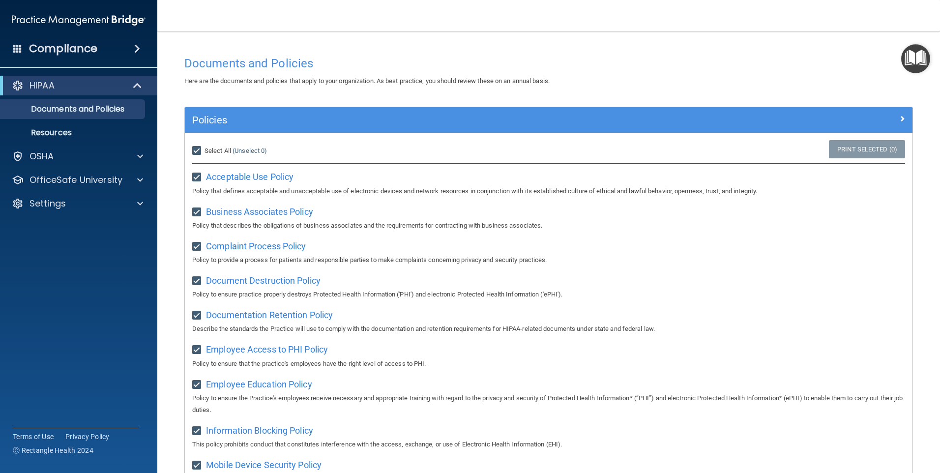
checkbox input "true"
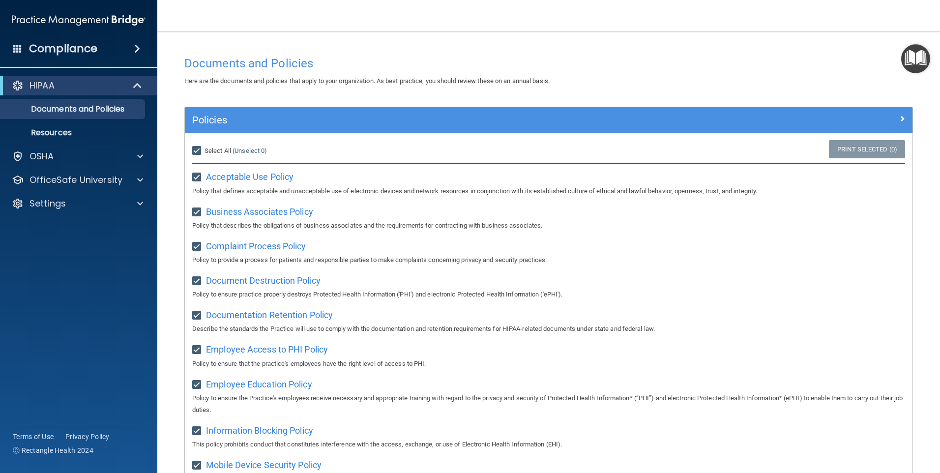
checkbox input "true"
click at [198, 152] on input "Select All (Unselect 21) Unselect All" at bounding box center [197, 151] width 11 height 8
checkbox input "false"
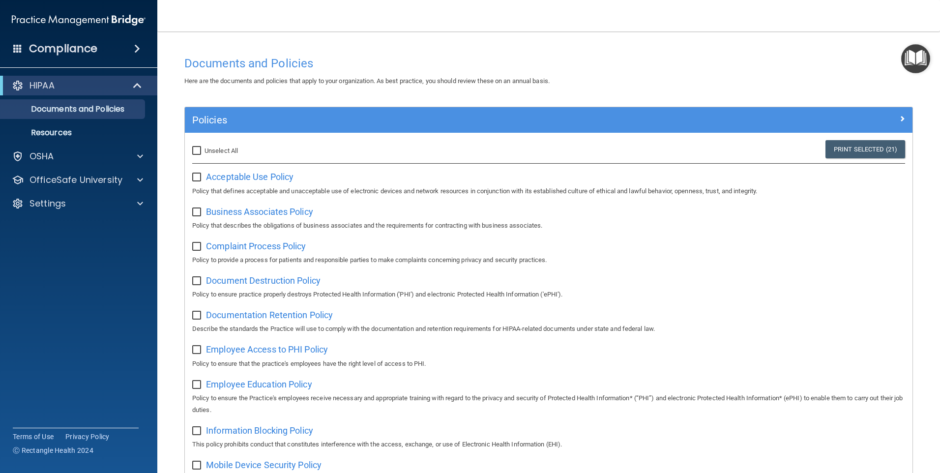
checkbox input "false"
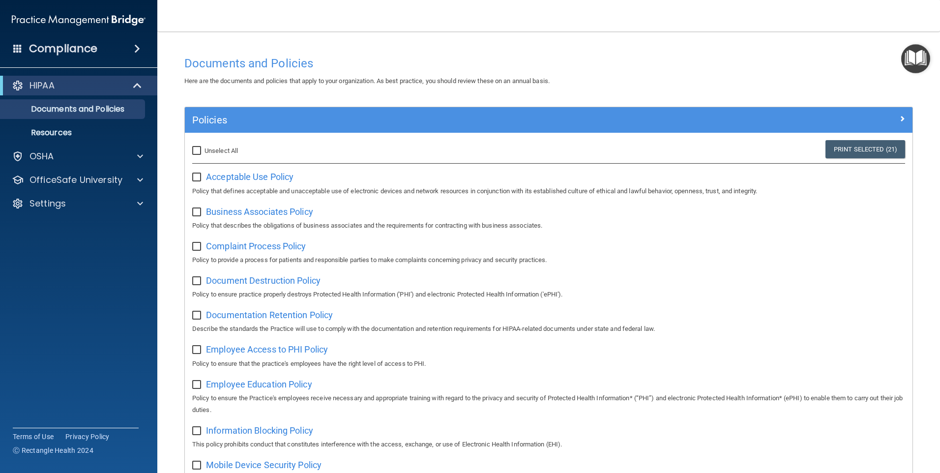
checkbox input "false"
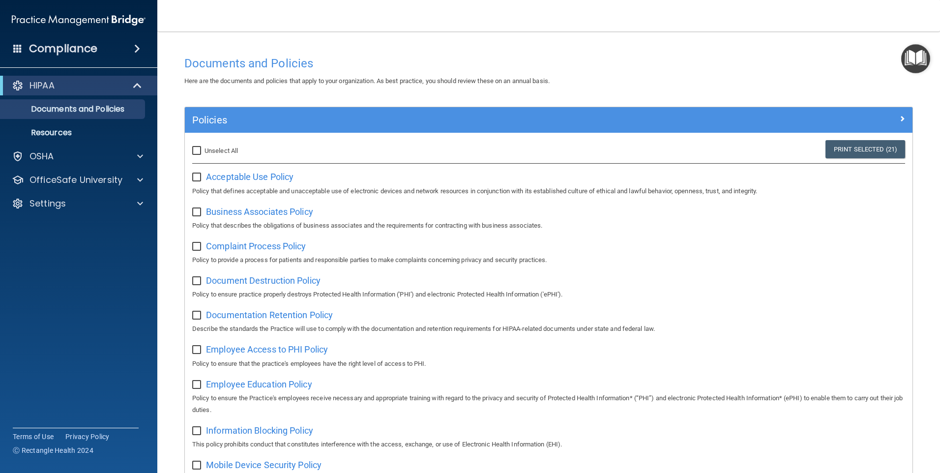
checkbox input "false"
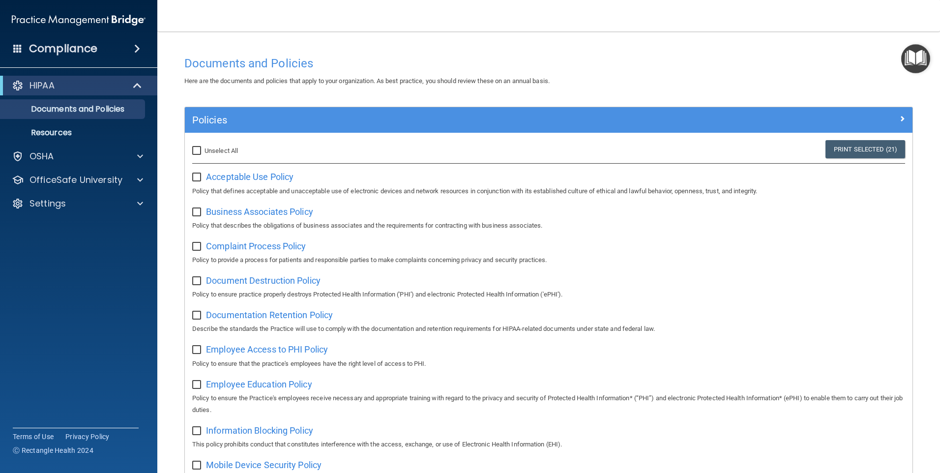
checkbox input "false"
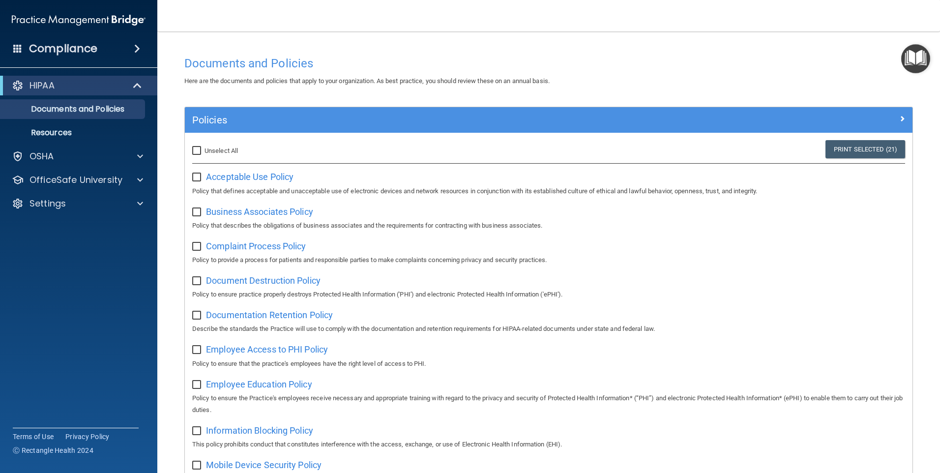
checkbox input "false"
click at [223, 173] on span "Acceptable Use Policy" at bounding box center [249, 177] width 87 height 10
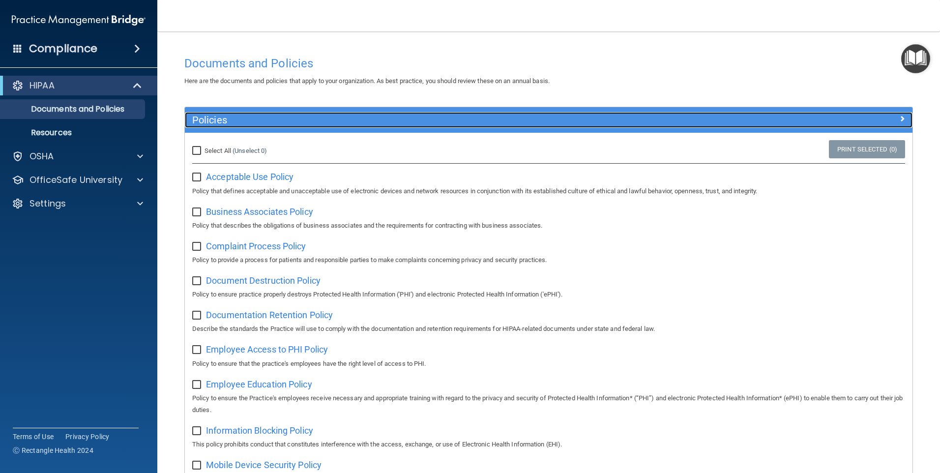
click at [220, 118] on h5 "Policies" at bounding box center [457, 120] width 531 height 11
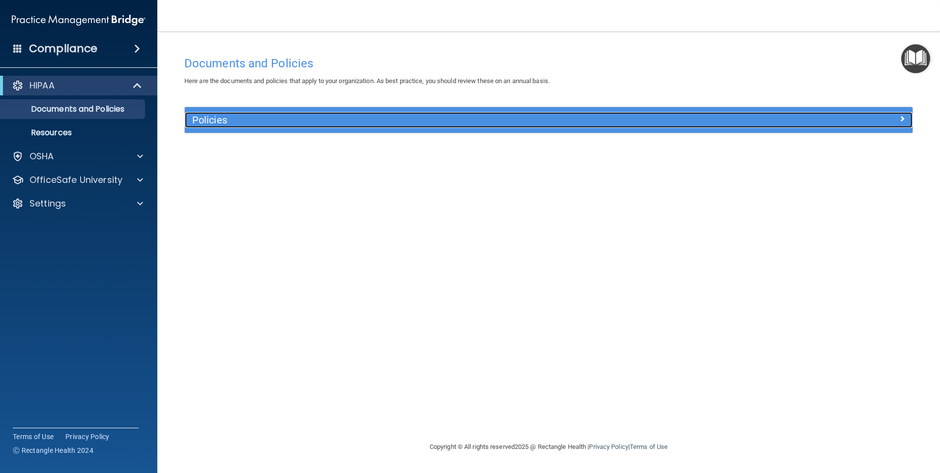
click at [220, 120] on h5 "Policies" at bounding box center [457, 120] width 531 height 11
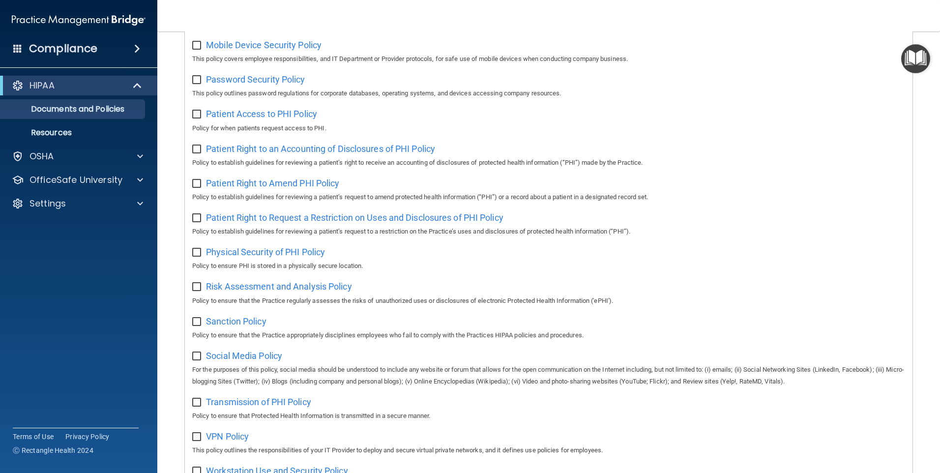
scroll to position [513, 0]
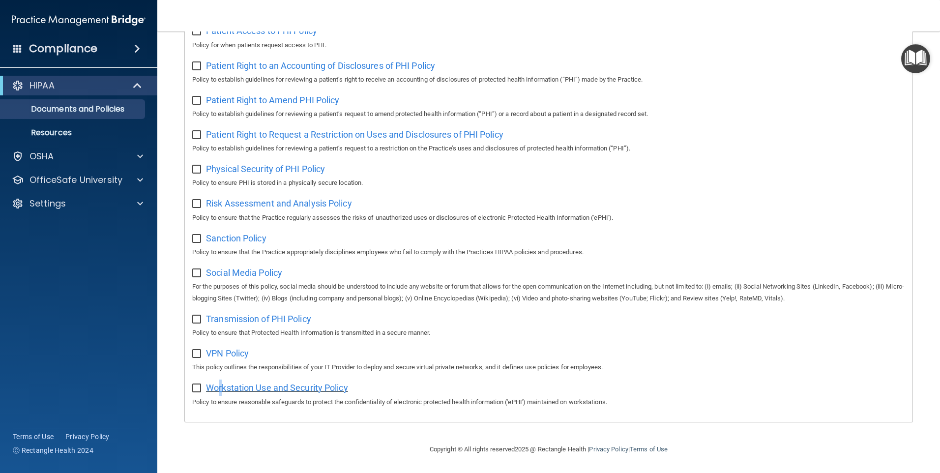
click at [220, 386] on span "Workstation Use and Security Policy" at bounding box center [277, 387] width 142 height 10
click at [235, 355] on span "VPN Policy" at bounding box center [227, 353] width 43 height 10
click at [271, 312] on div "Transmission of PHI Policy Policy to ensure that Protected Health Information i…" at bounding box center [548, 325] width 713 height 28
click at [272, 314] on span "Transmission of PHI Policy" at bounding box center [258, 319] width 105 height 10
click at [250, 270] on span "Social Media Policy" at bounding box center [244, 272] width 76 height 10
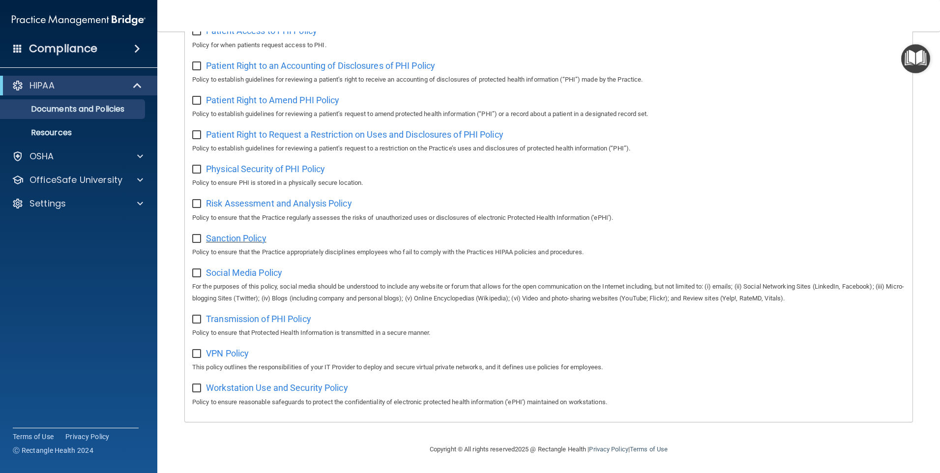
click at [252, 238] on span "Sanction Policy" at bounding box center [236, 238] width 60 height 10
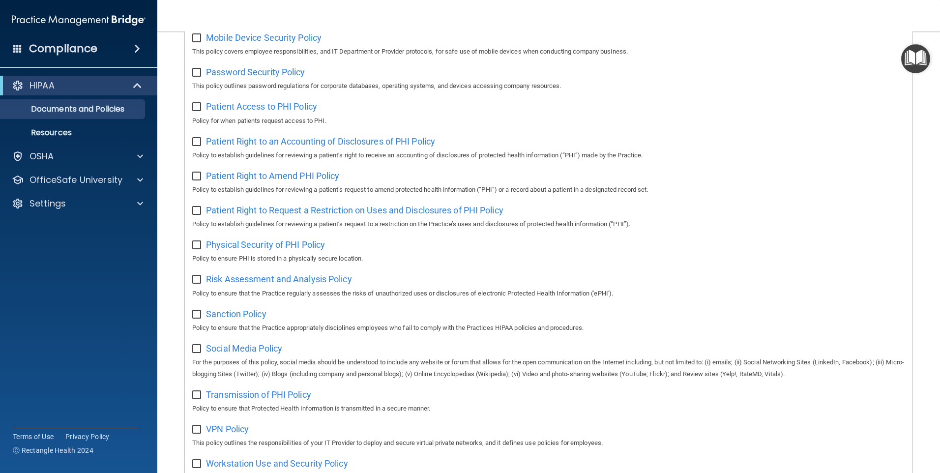
scroll to position [415, 0]
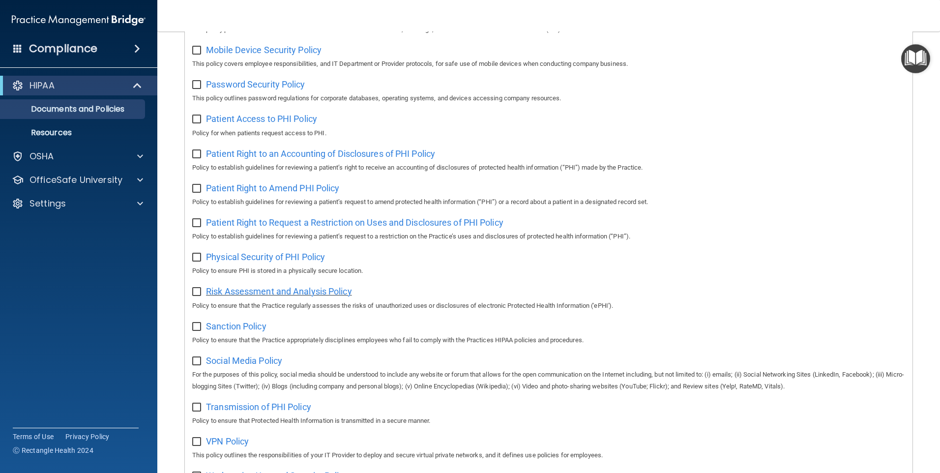
click at [286, 296] on span "Risk Assessment and Analysis Policy" at bounding box center [279, 291] width 146 height 10
click at [277, 262] on span "Physical Security of PHI Policy" at bounding box center [265, 257] width 119 height 10
click at [275, 225] on span "Patient Right to Request a Restriction on Uses and Disclosures of PHI Policy" at bounding box center [354, 222] width 297 height 10
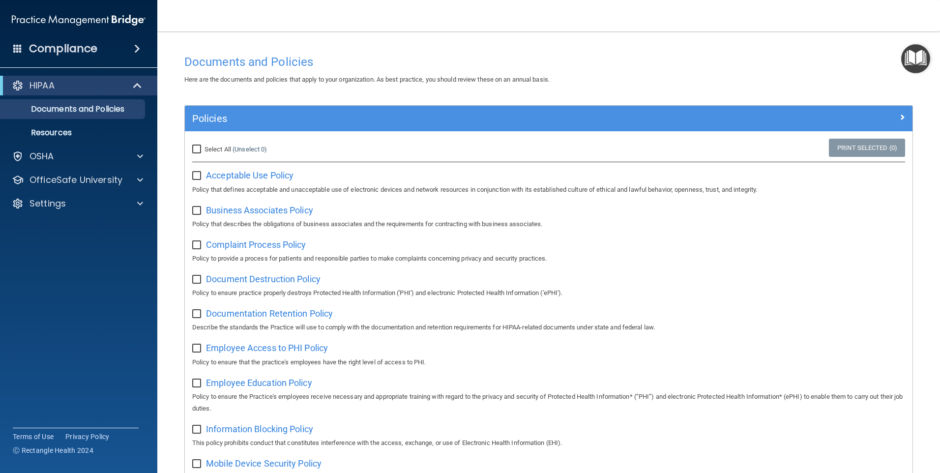
scroll to position [0, 0]
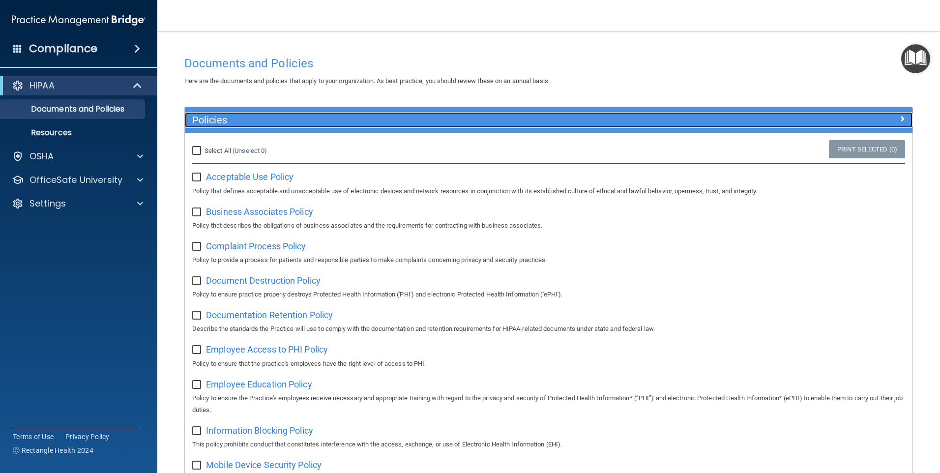
click at [262, 115] on h5 "Policies" at bounding box center [457, 120] width 531 height 11
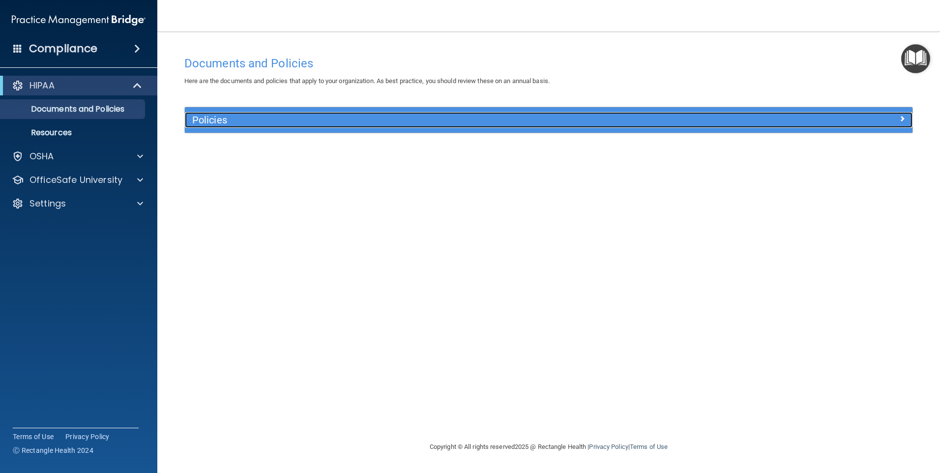
click at [265, 113] on div "Policies" at bounding box center [458, 120] width 546 height 16
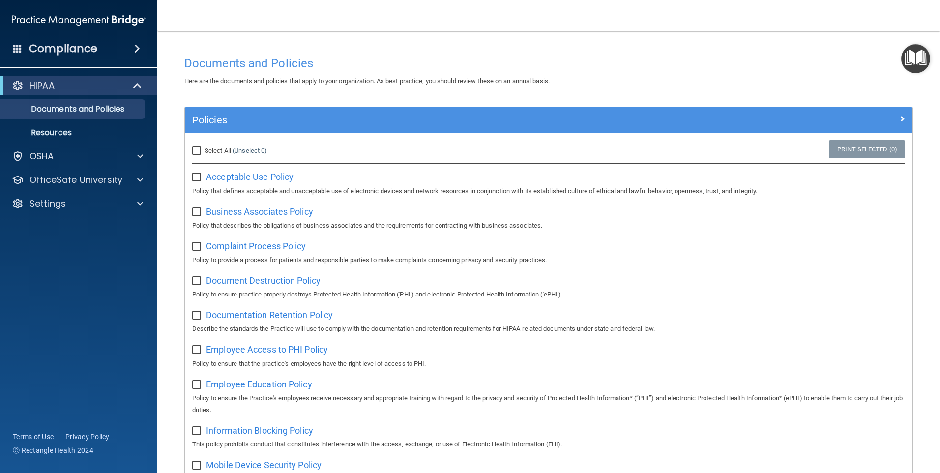
click at [199, 149] on input "Select All (Unselect 0) Unselect All" at bounding box center [197, 151] width 11 height 8
checkbox input "true"
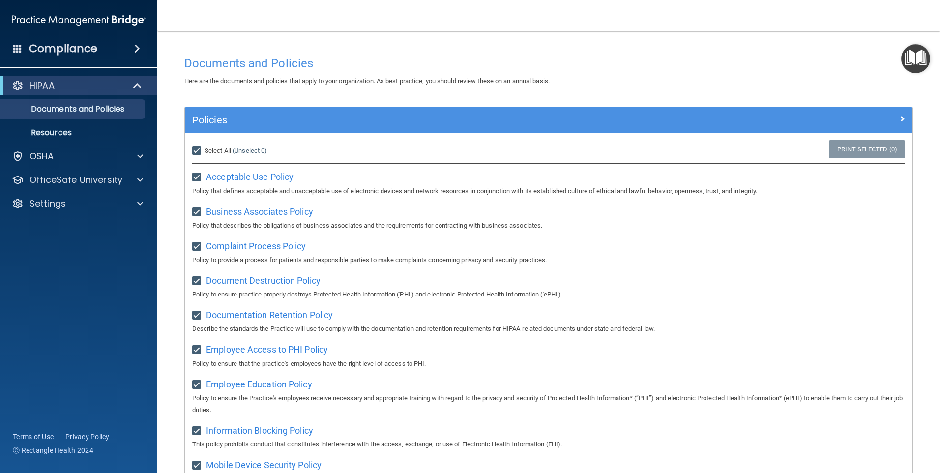
checkbox input "true"
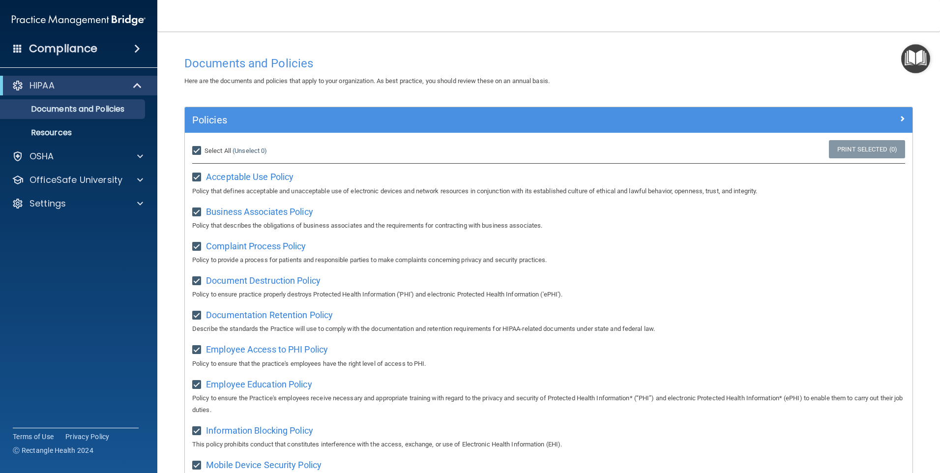
checkbox input "true"
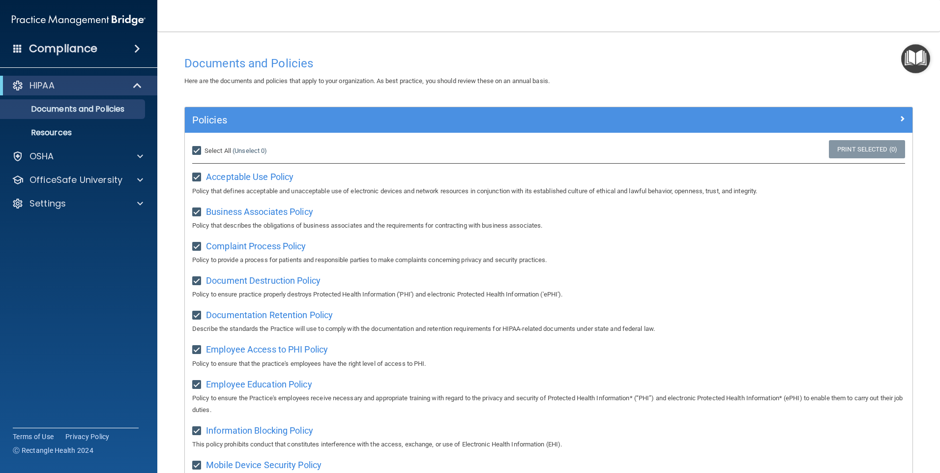
checkbox input "true"
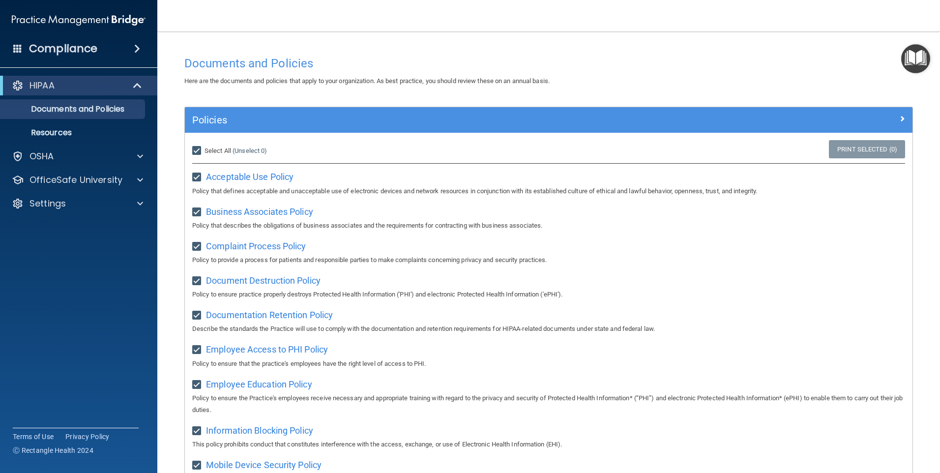
checkbox input "true"
click at [907, 60] on img "Open Resource Center" at bounding box center [915, 58] width 29 height 29
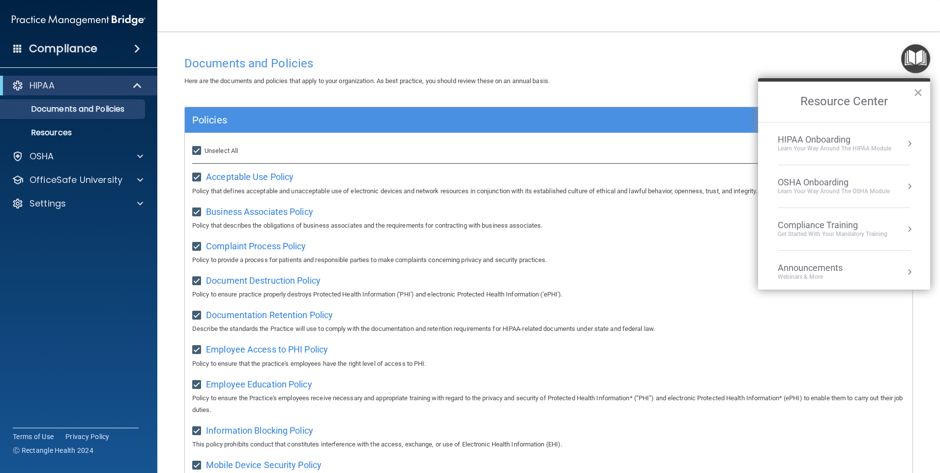
click at [847, 149] on div "Learn Your Way around the HIPAA module" at bounding box center [835, 148] width 114 height 8
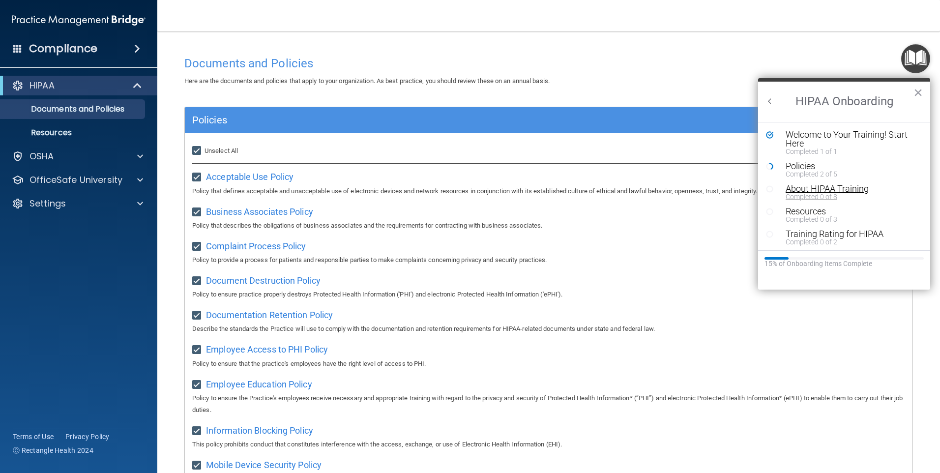
click at [816, 194] on div "Completed 0 of 8" at bounding box center [847, 196] width 124 height 7
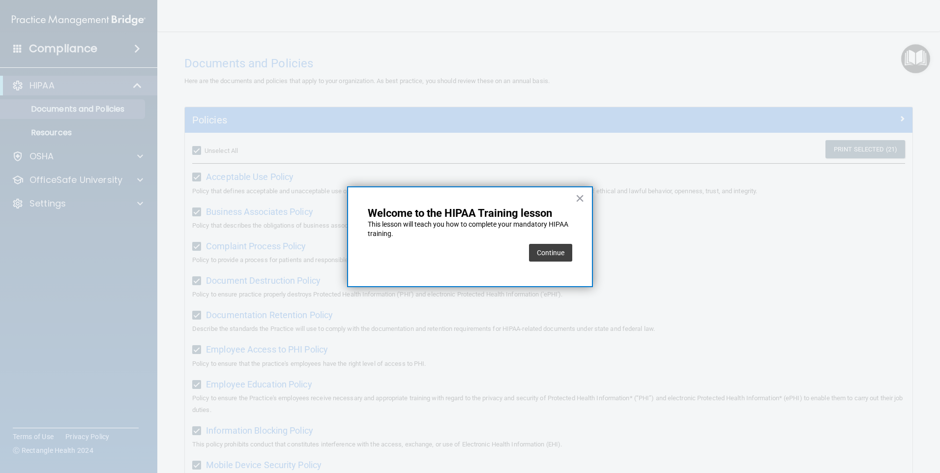
click at [553, 262] on div "Continue" at bounding box center [550, 253] width 43 height 28
click at [553, 259] on button "Continue" at bounding box center [550, 253] width 43 height 18
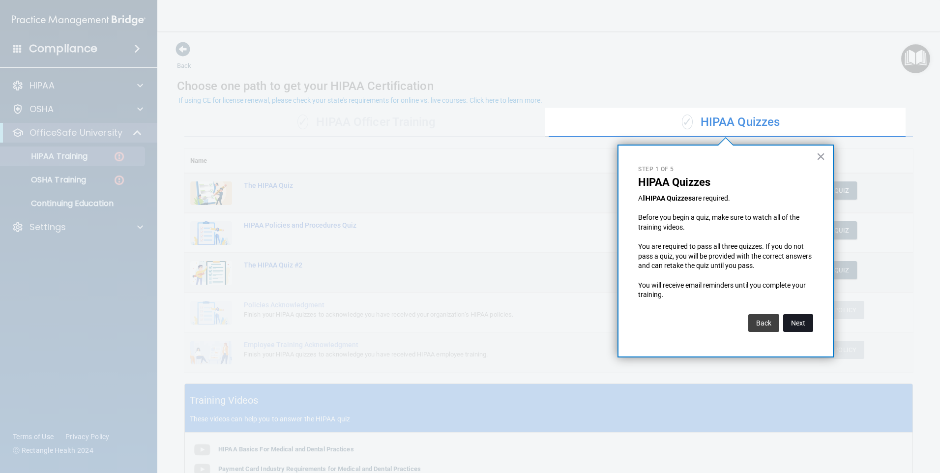
click at [795, 320] on button "Next" at bounding box center [798, 323] width 30 height 18
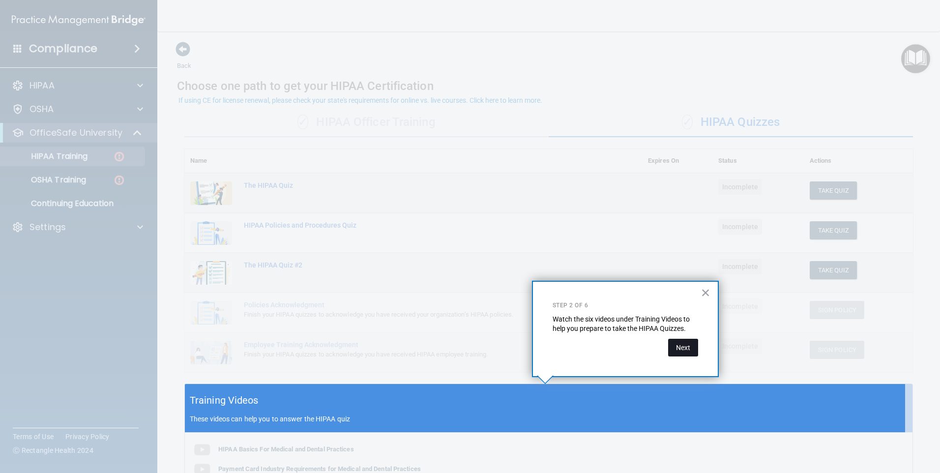
click at [687, 347] on button "Next" at bounding box center [683, 348] width 30 height 18
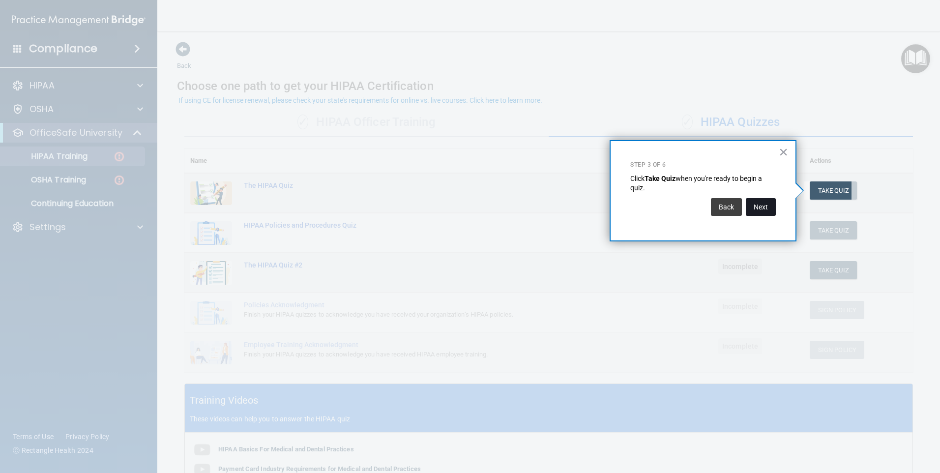
click at [763, 209] on button "Next" at bounding box center [761, 207] width 30 height 18
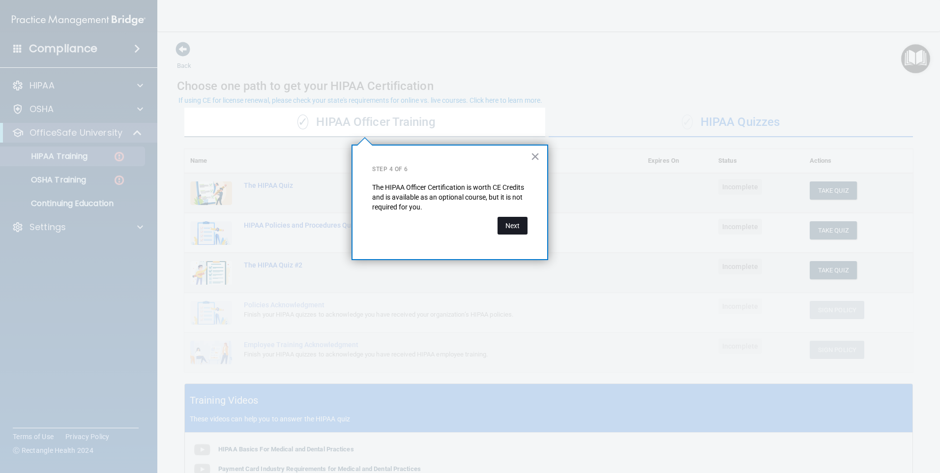
click at [517, 231] on button "Next" at bounding box center [512, 226] width 30 height 18
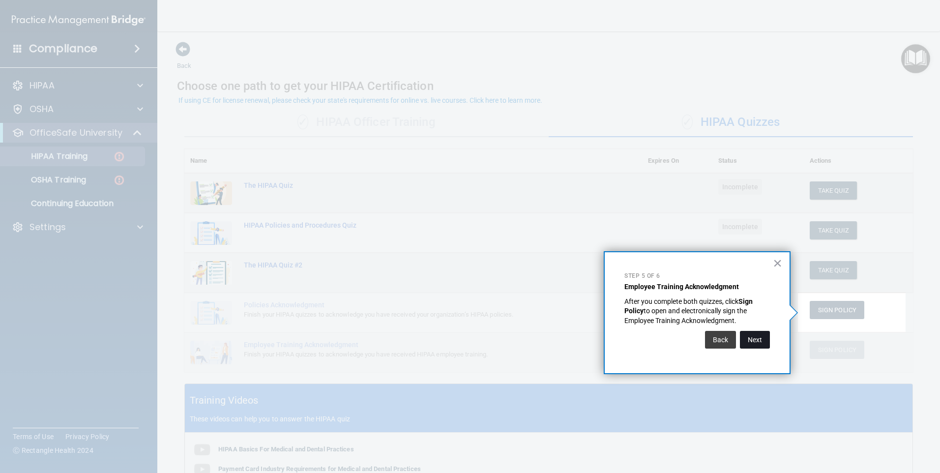
click at [763, 338] on button "Next" at bounding box center [755, 340] width 30 height 18
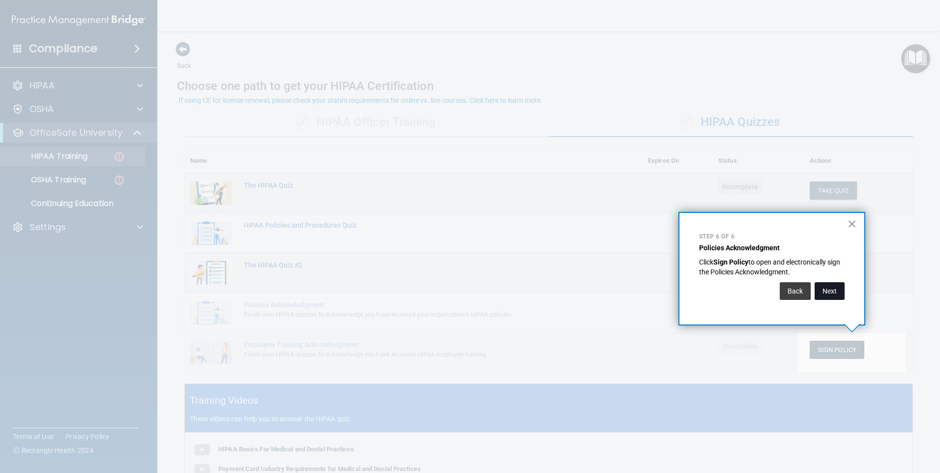
click at [838, 295] on button "Next" at bounding box center [829, 291] width 30 height 18
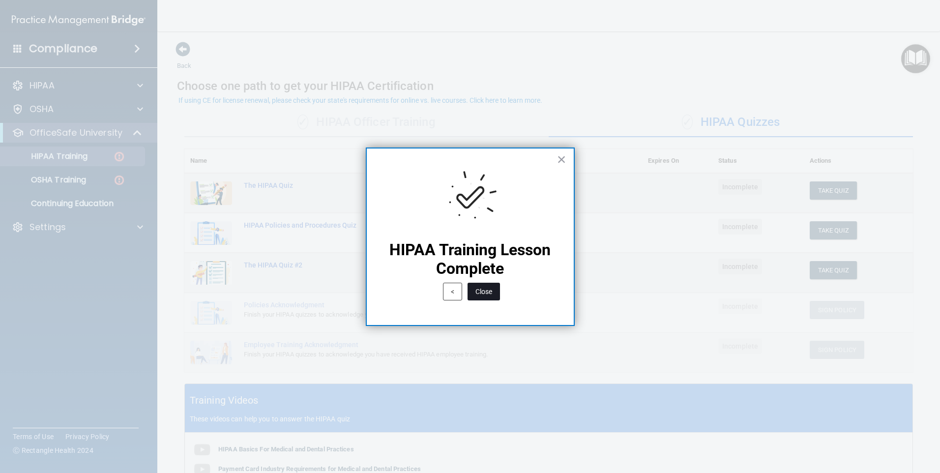
click at [488, 297] on button "Close" at bounding box center [483, 292] width 32 height 18
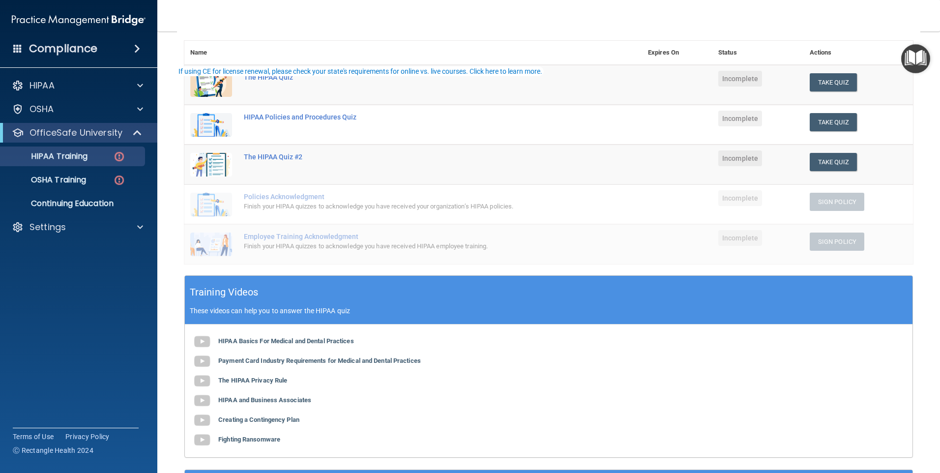
scroll to position [216, 0]
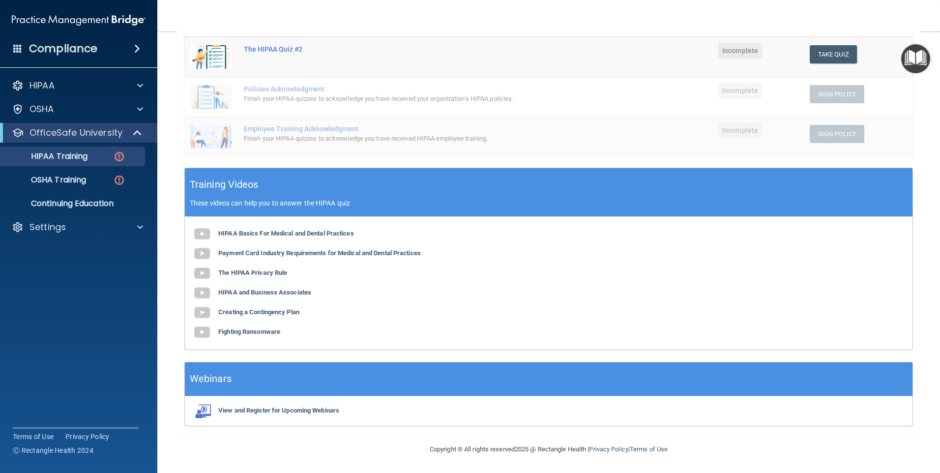
click at [911, 71] on img "Open Resource Center" at bounding box center [915, 58] width 29 height 29
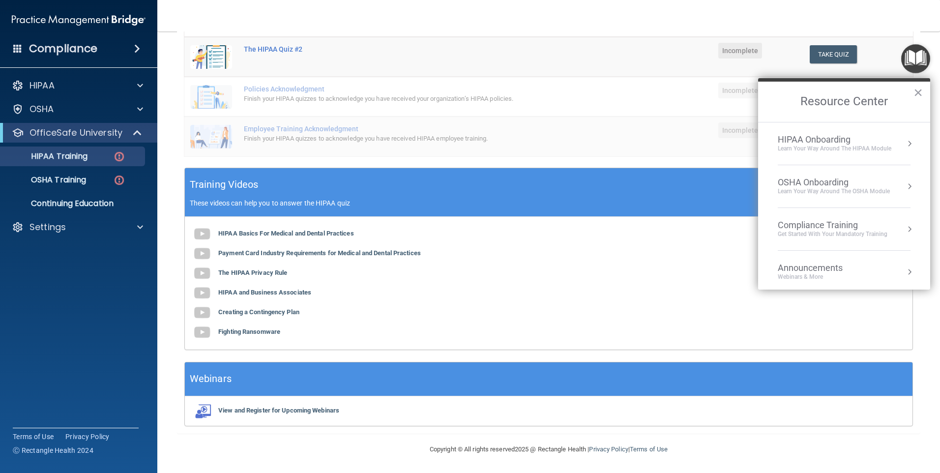
click at [836, 132] on li "HIPAA Onboarding Learn Your Way around the HIPAA module" at bounding box center [844, 143] width 133 height 43
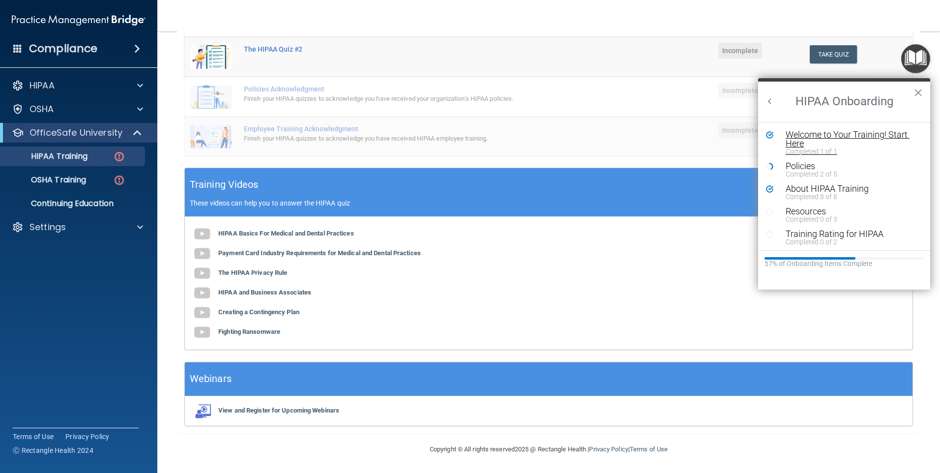
scroll to position [0, 0]
click at [834, 142] on div "Welcome to Your Training! Start Here" at bounding box center [847, 139] width 124 height 18
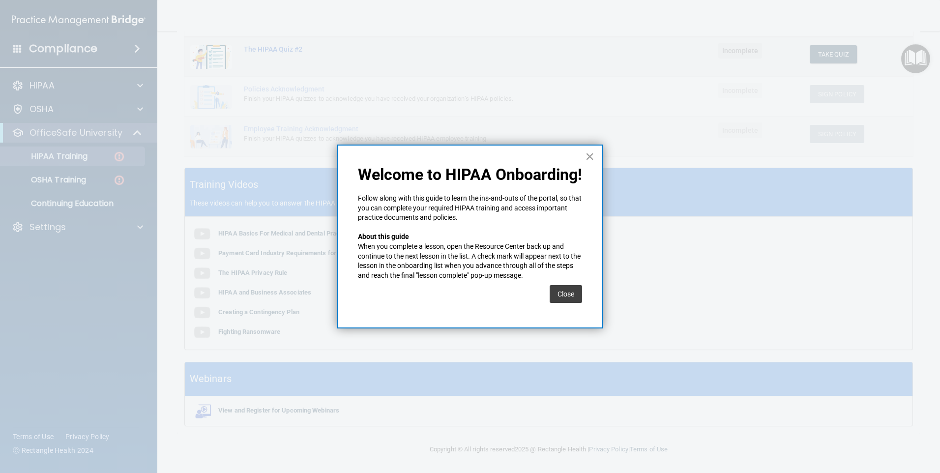
click at [589, 158] on button "×" at bounding box center [589, 156] width 9 height 16
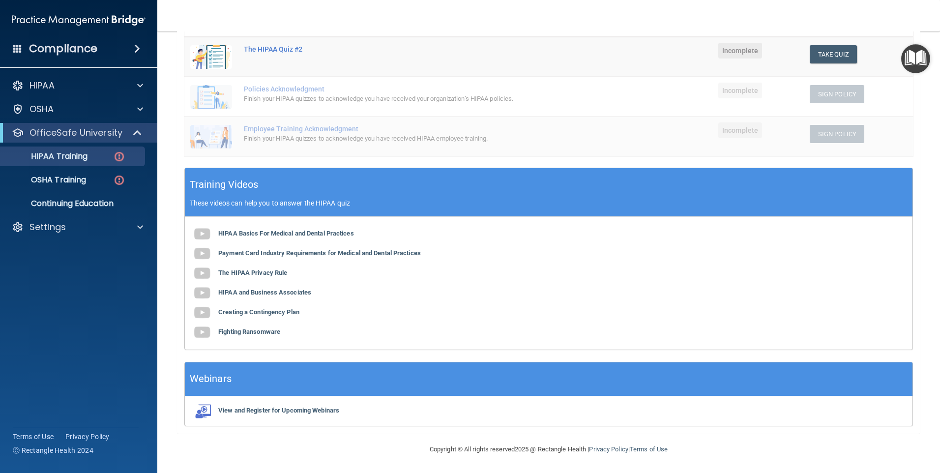
click at [913, 65] on img "Open Resource Center" at bounding box center [915, 58] width 29 height 29
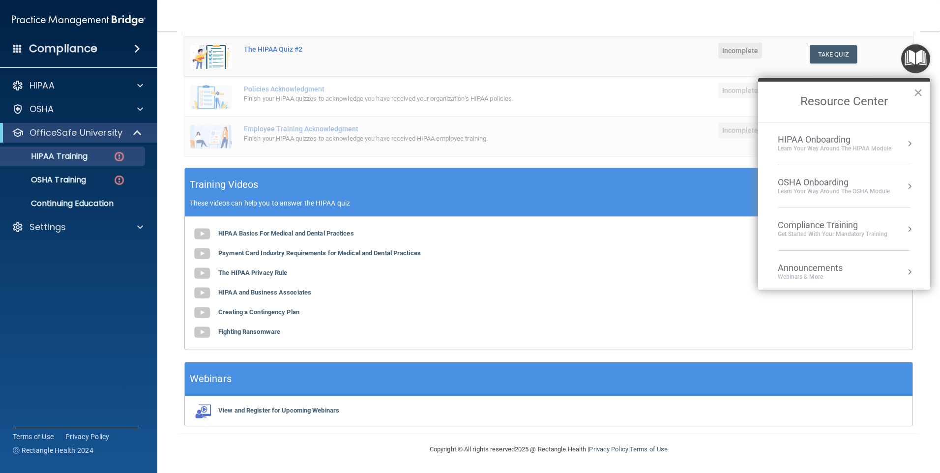
click at [810, 149] on div "Learn Your Way around the HIPAA module" at bounding box center [835, 148] width 114 height 8
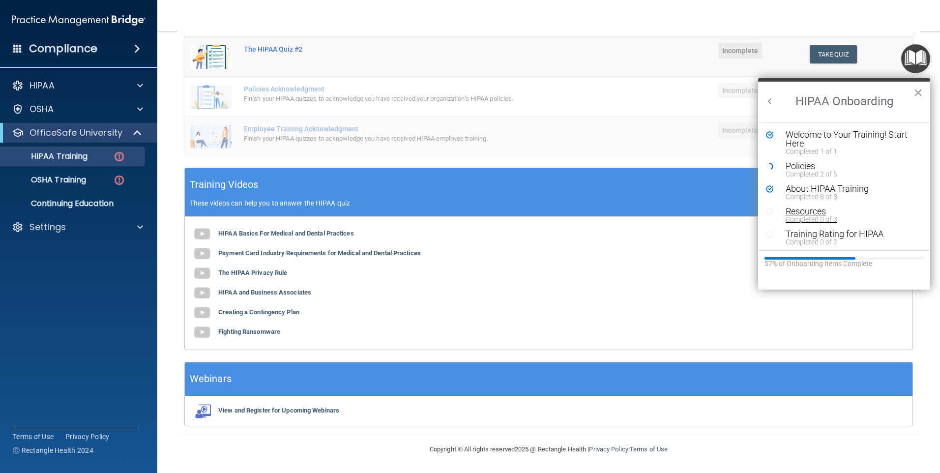
click at [799, 217] on div "Completed 0 of 3" at bounding box center [847, 219] width 124 height 7
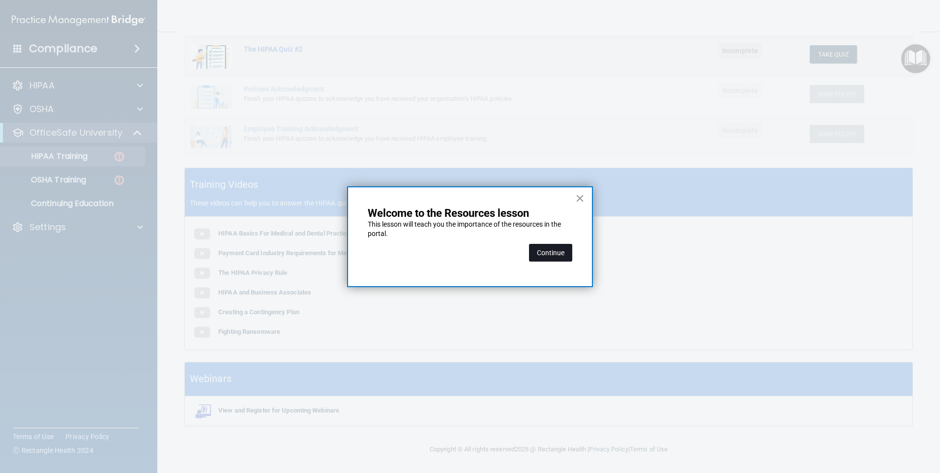
click at [562, 261] on button "Continue" at bounding box center [550, 253] width 43 height 18
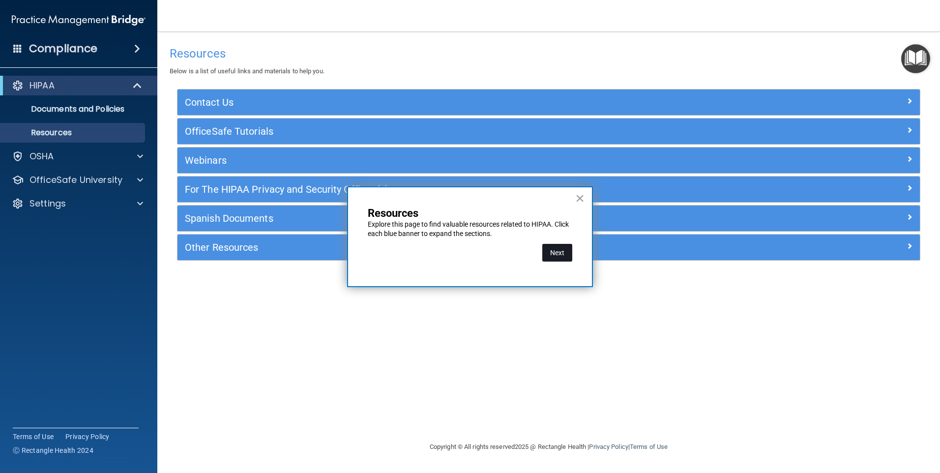
click at [553, 257] on button "Next" at bounding box center [557, 253] width 30 height 18
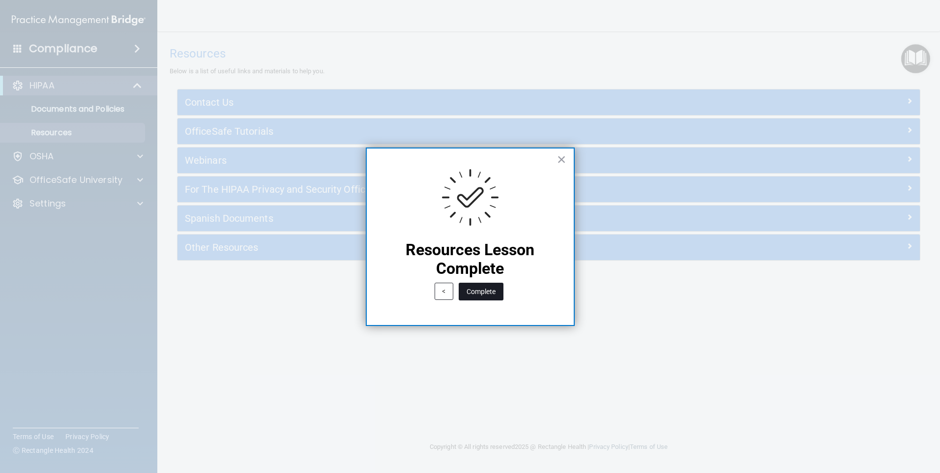
click at [486, 297] on button "Complete" at bounding box center [481, 292] width 45 height 18
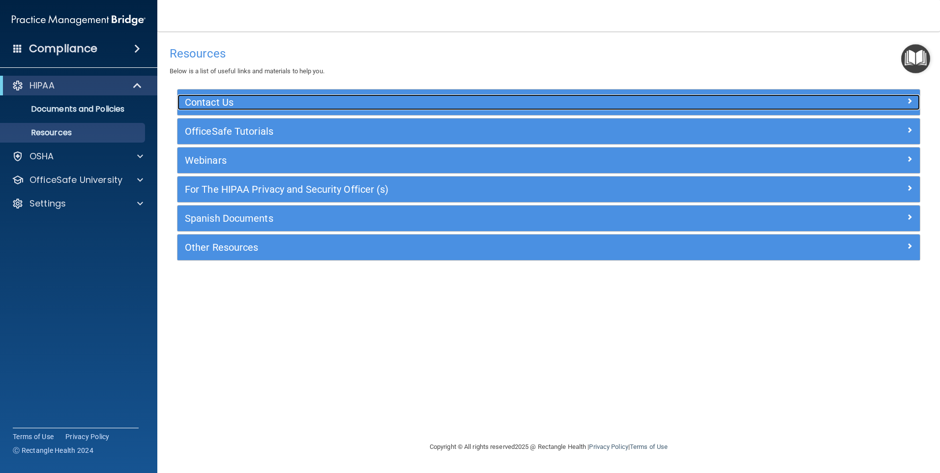
click at [784, 103] on div at bounding box center [827, 100] width 186 height 12
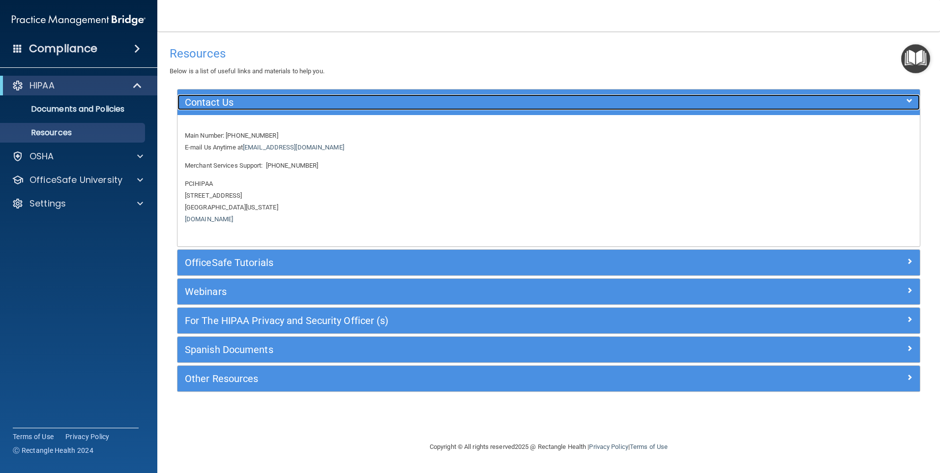
click at [784, 103] on div at bounding box center [827, 100] width 186 height 12
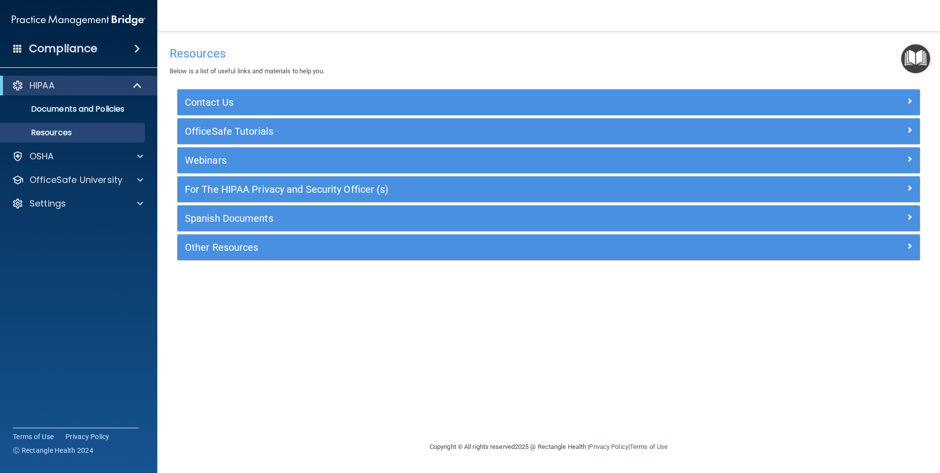
click at [918, 55] on img "Open Resource Center" at bounding box center [915, 58] width 29 height 29
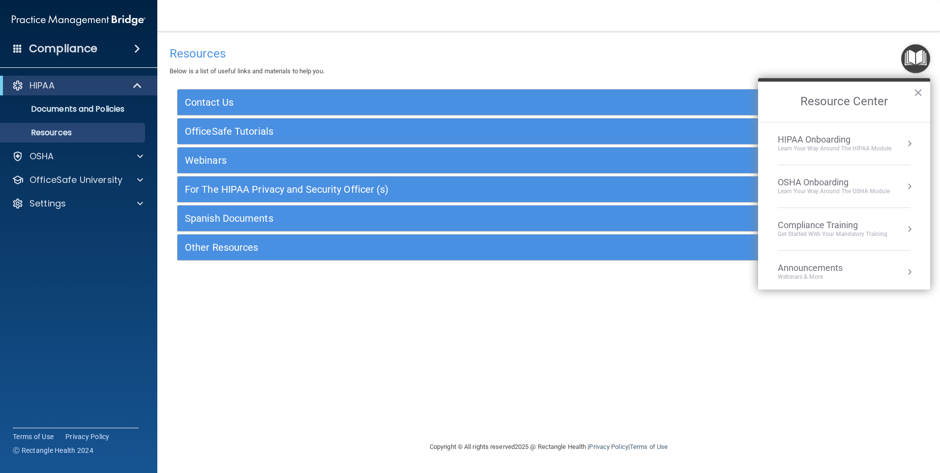
click at [823, 141] on div "HIPAA Onboarding" at bounding box center [835, 139] width 114 height 11
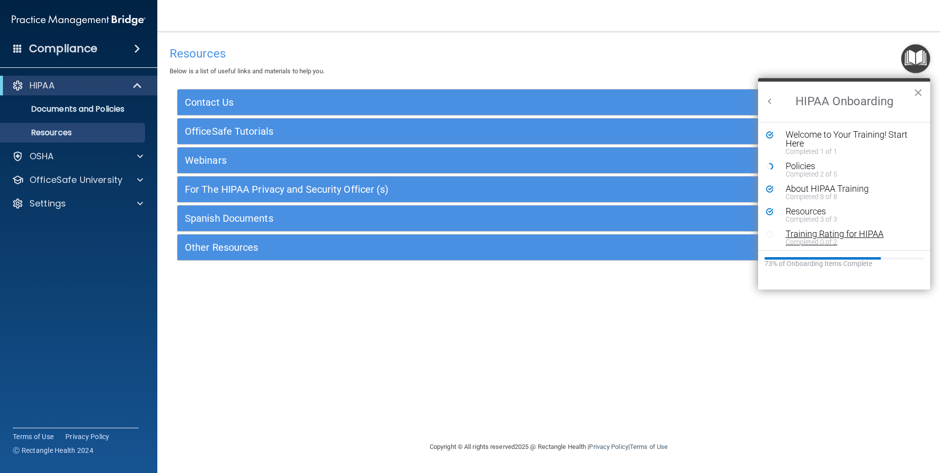
click at [814, 236] on div "Training Rating for HIPAA" at bounding box center [847, 234] width 124 height 9
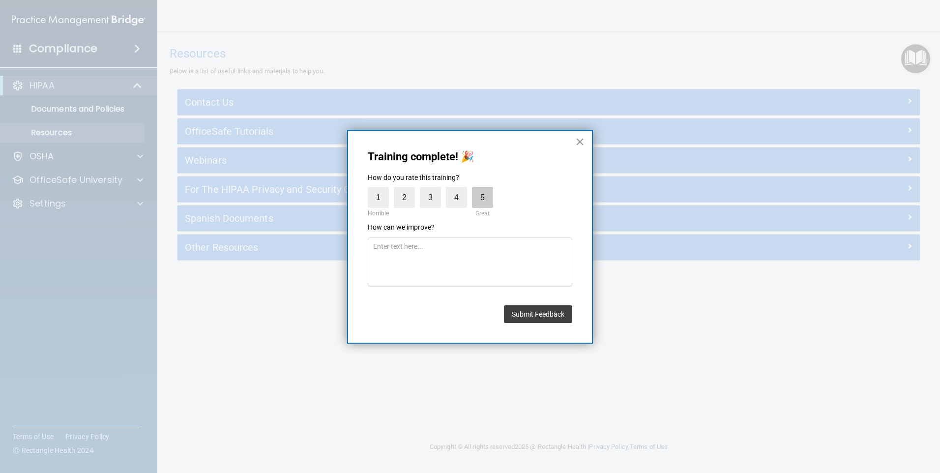
click at [481, 199] on label "5" at bounding box center [482, 197] width 21 height 21
click at [460, 189] on input "5" at bounding box center [460, 189] width 0 height 0
click at [529, 321] on button "Submit Feedback" at bounding box center [538, 314] width 68 height 18
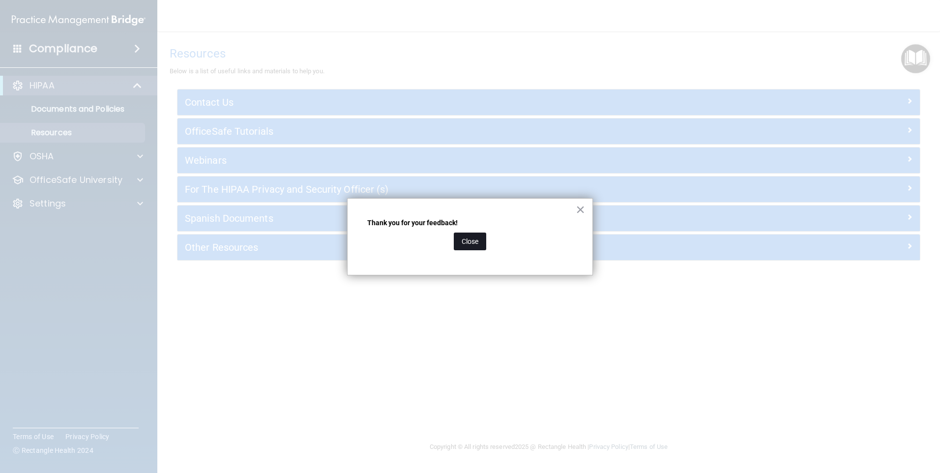
click at [480, 247] on button "Close" at bounding box center [470, 241] width 32 height 18
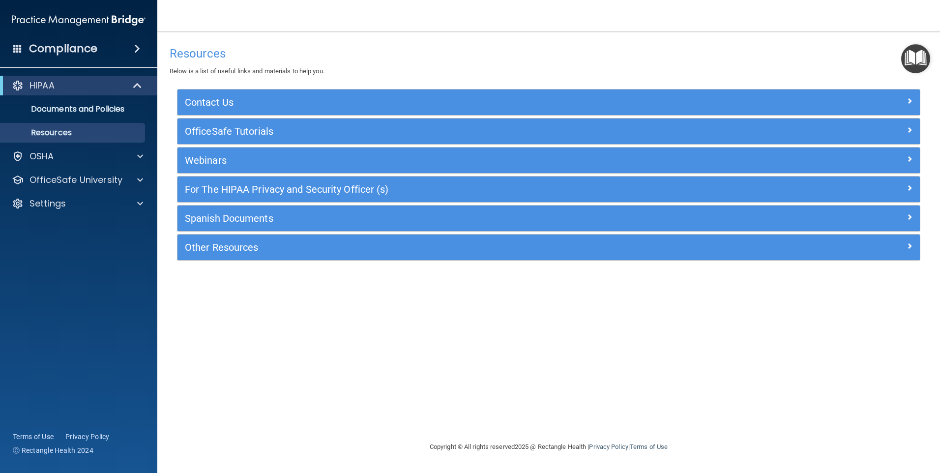
click at [905, 61] on img "Open Resource Center" at bounding box center [915, 58] width 29 height 29
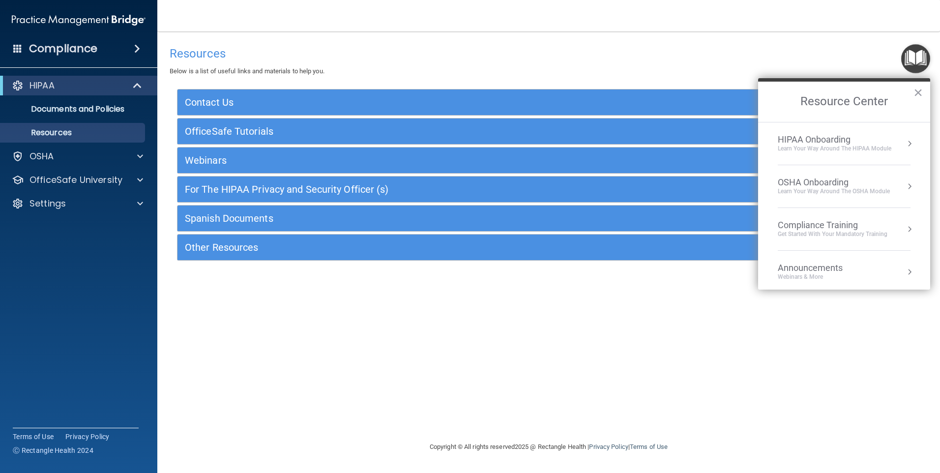
click at [840, 149] on div "Learn Your Way around the HIPAA module" at bounding box center [835, 148] width 114 height 8
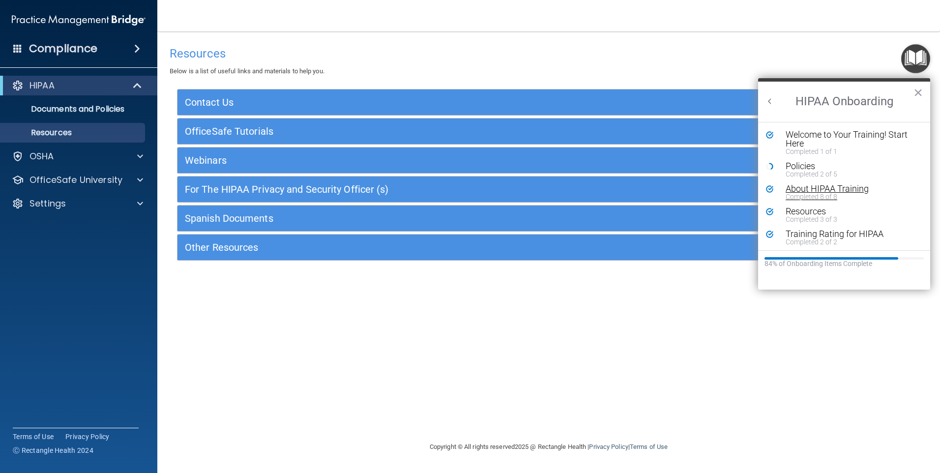
click at [812, 188] on div "About HIPAA Training" at bounding box center [847, 188] width 124 height 9
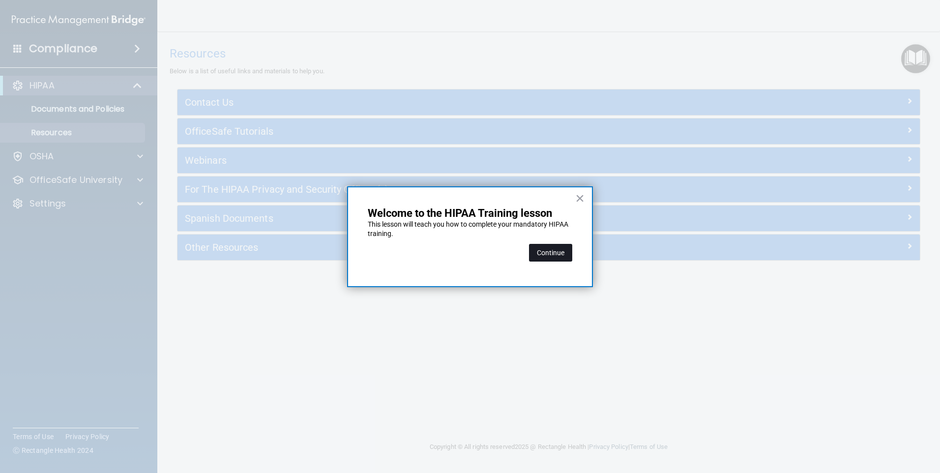
click at [555, 256] on button "Continue" at bounding box center [550, 253] width 43 height 18
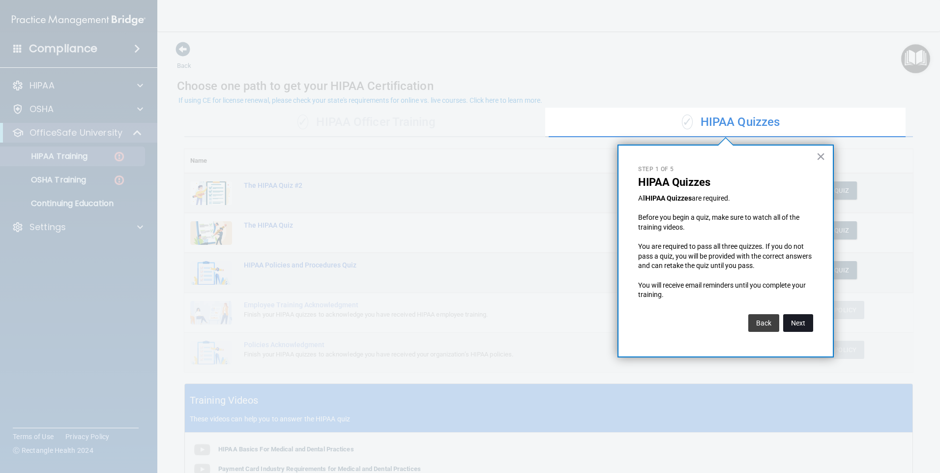
click at [797, 319] on button "Next" at bounding box center [798, 323] width 30 height 18
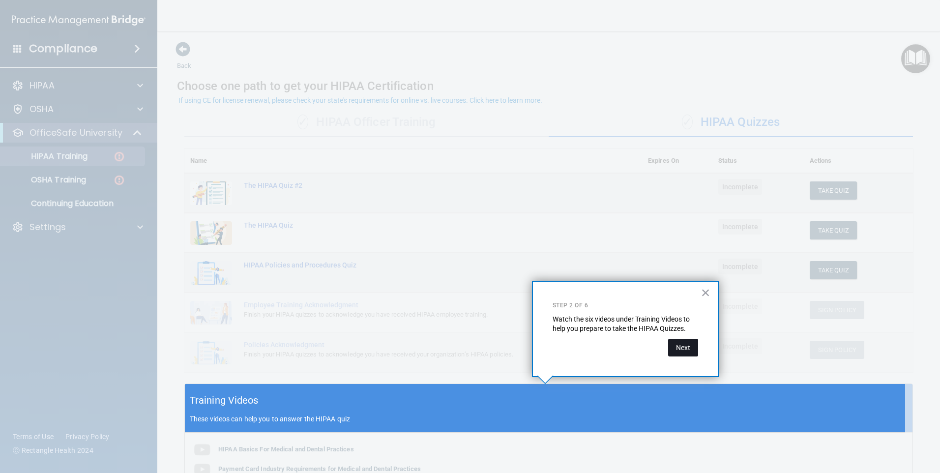
click at [677, 348] on button "Next" at bounding box center [683, 348] width 30 height 18
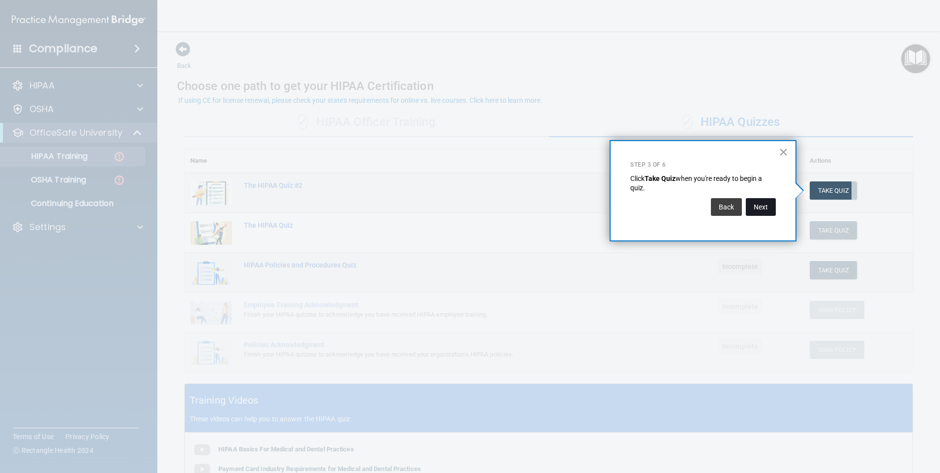
click at [761, 200] on button "Next" at bounding box center [761, 207] width 30 height 18
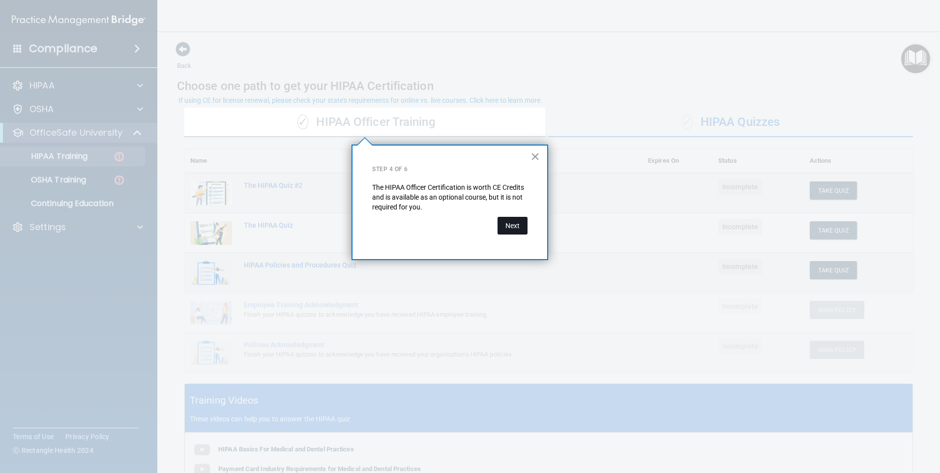
click at [524, 234] on button "Next" at bounding box center [512, 226] width 30 height 18
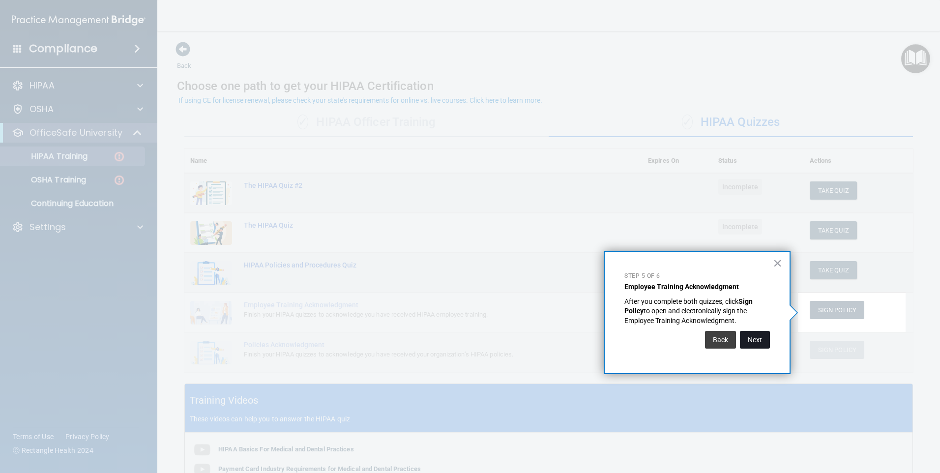
click at [751, 342] on button "Next" at bounding box center [755, 340] width 30 height 18
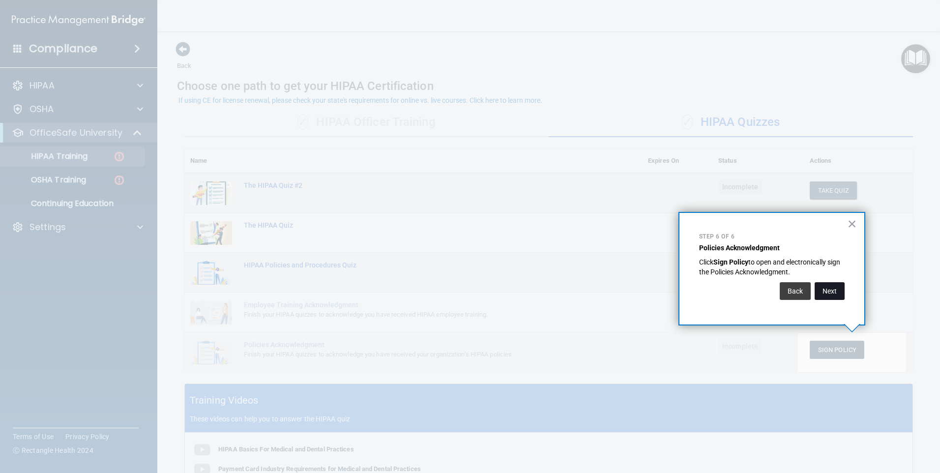
click at [829, 290] on button "Next" at bounding box center [829, 291] width 30 height 18
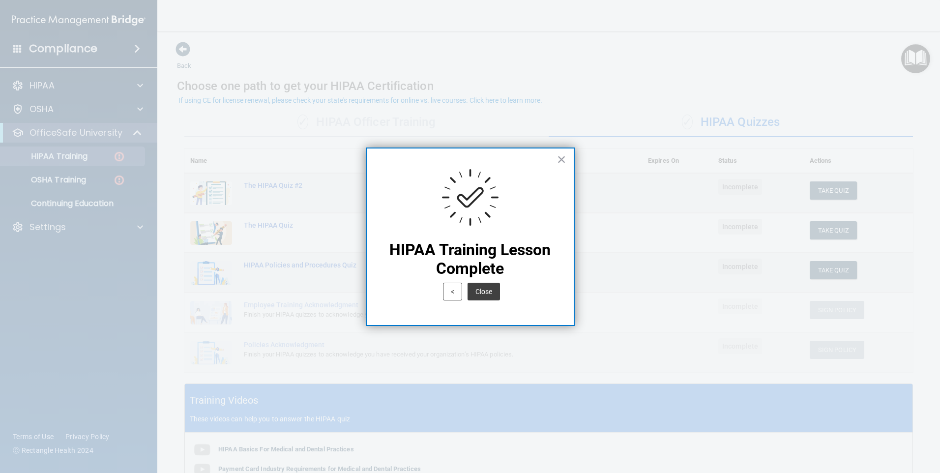
click at [497, 292] on button "Close" at bounding box center [483, 292] width 32 height 18
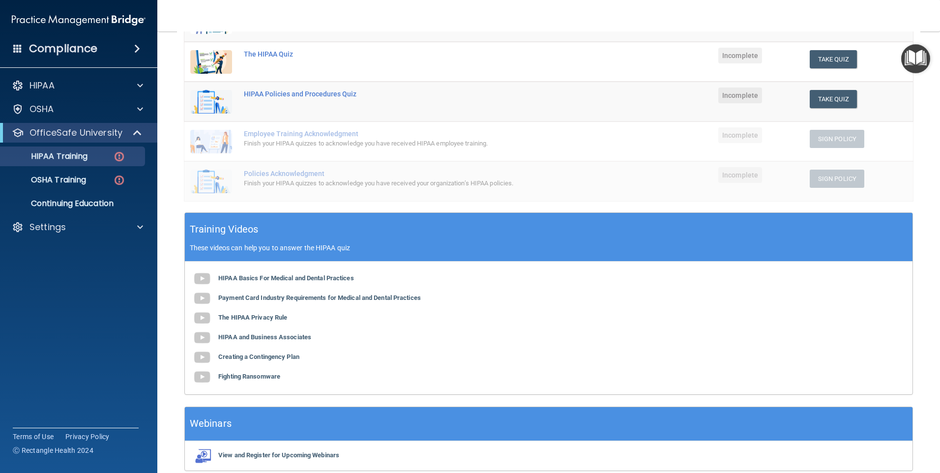
scroll to position [197, 0]
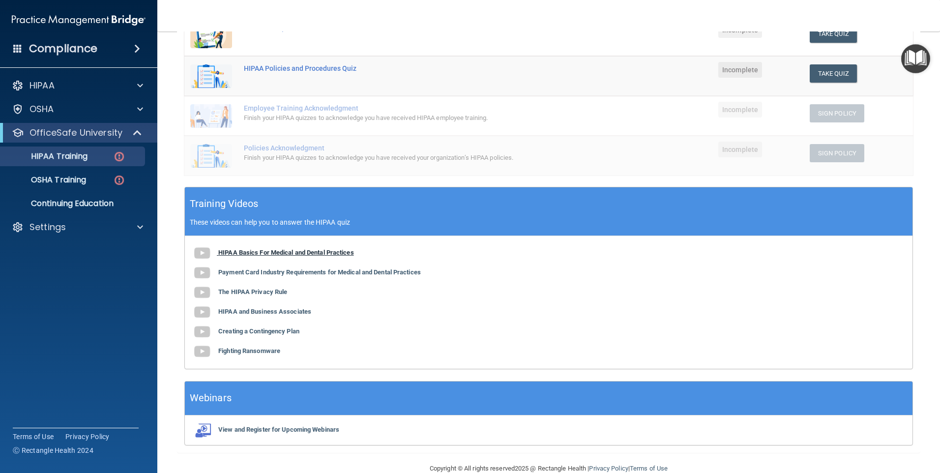
click at [304, 251] on b "HIPAA Basics For Medical and Dental Practices" at bounding box center [286, 252] width 136 height 7
click at [292, 273] on b "Payment Card Industry Requirements for Medical and Dental Practices" at bounding box center [319, 271] width 202 height 7
click at [259, 293] on b "The HIPAA Privacy Rule" at bounding box center [252, 291] width 69 height 7
click at [296, 313] on b "HIPAA and Business Associates" at bounding box center [264, 311] width 93 height 7
click at [284, 333] on b "Creating a Contingency Plan" at bounding box center [258, 330] width 81 height 7
